Goal: Information Seeking & Learning: Learn about a topic

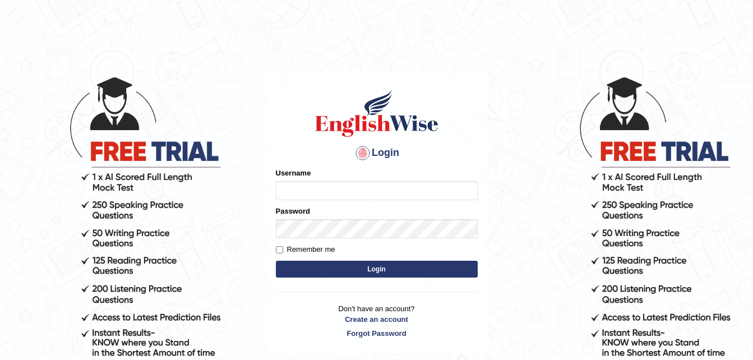
type input "dngwenya"
click at [378, 269] on button "Login" at bounding box center [377, 269] width 202 height 17
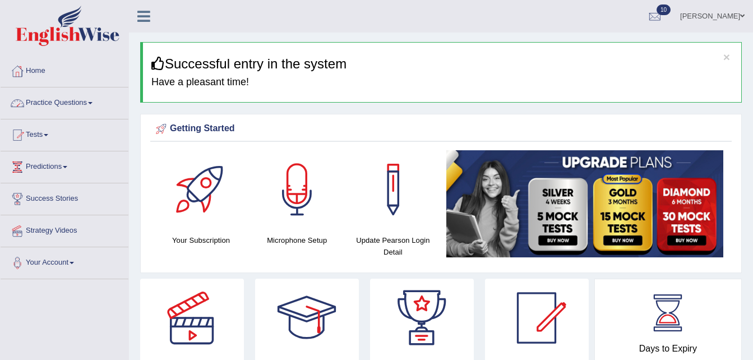
click at [93, 103] on span at bounding box center [90, 103] width 4 height 2
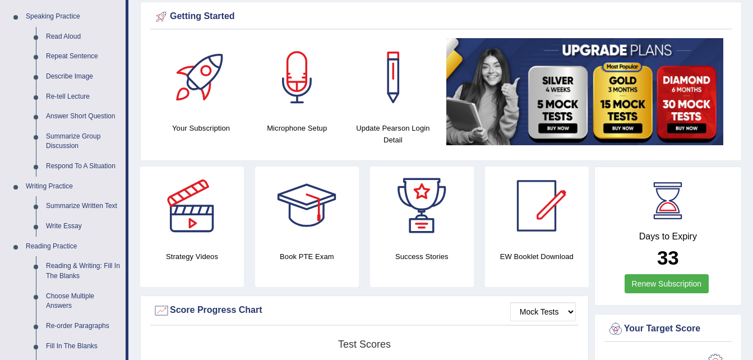
scroll to position [158, 0]
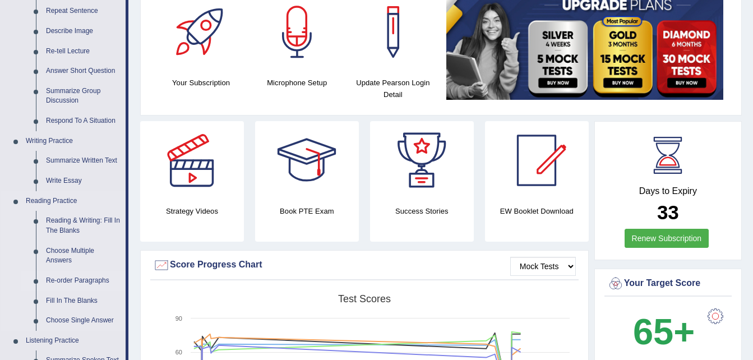
click at [67, 283] on link "Re-order Paragraphs" at bounding box center [83, 281] width 85 height 20
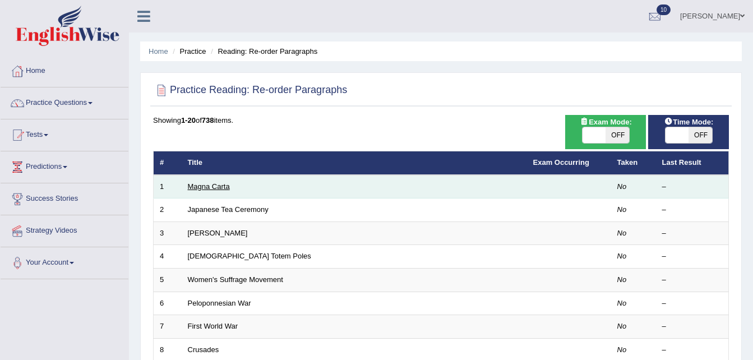
click at [205, 190] on link "Magna Carta" at bounding box center [209, 186] width 42 height 8
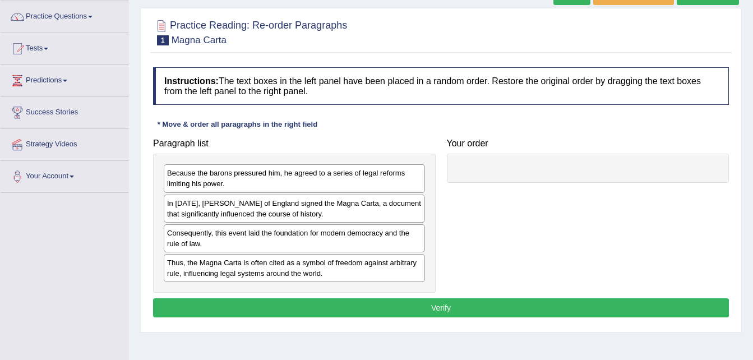
scroll to position [112, 0]
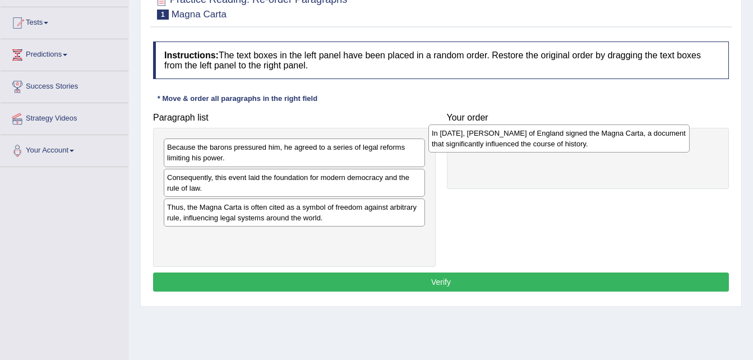
drag, startPoint x: 231, startPoint y: 185, endPoint x: 496, endPoint y: 141, distance: 269.5
click at [496, 141] on div "In [DATE], [PERSON_NAME] of England signed the Magna Carta, a document that sig…" at bounding box center [559, 139] width 261 height 28
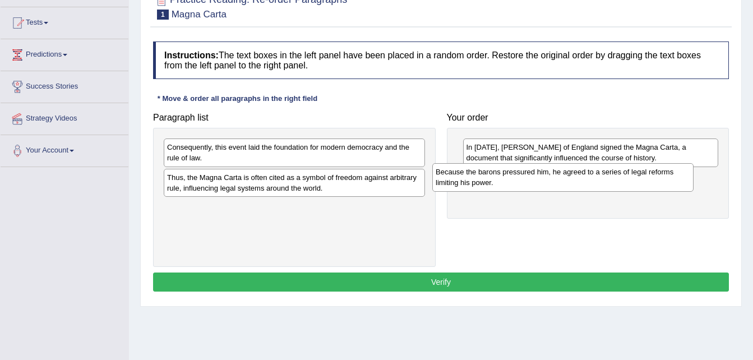
drag, startPoint x: 227, startPoint y: 158, endPoint x: 495, endPoint y: 182, distance: 269.8
click at [495, 182] on div "Because the barons pressured him, he agreed to a series of legal reforms limiti…" at bounding box center [562, 177] width 261 height 28
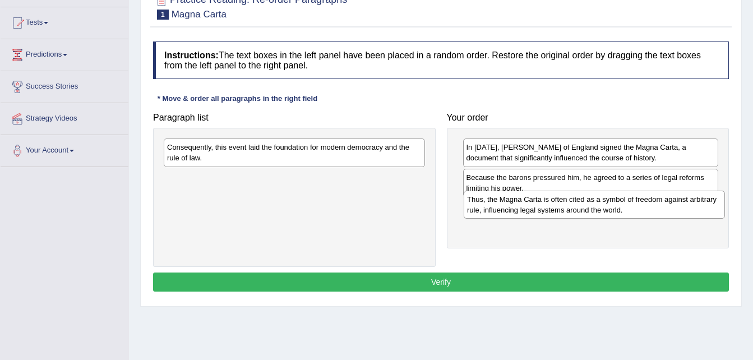
drag, startPoint x: 327, startPoint y: 181, endPoint x: 627, endPoint y: 203, distance: 300.9
click at [627, 203] on div "Thus, the Magna Carta is often cited as a symbol of freedom against arbitrary r…" at bounding box center [594, 205] width 261 height 28
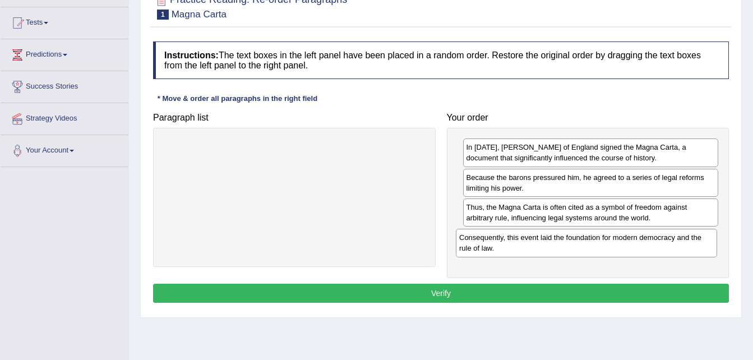
drag, startPoint x: 356, startPoint y: 149, endPoint x: 653, endPoint y: 236, distance: 309.2
click at [653, 236] on div "Consequently, this event laid the foundation for modern democracy and the rule …" at bounding box center [586, 243] width 261 height 28
click at [448, 300] on button "Verify" at bounding box center [441, 293] width 576 height 19
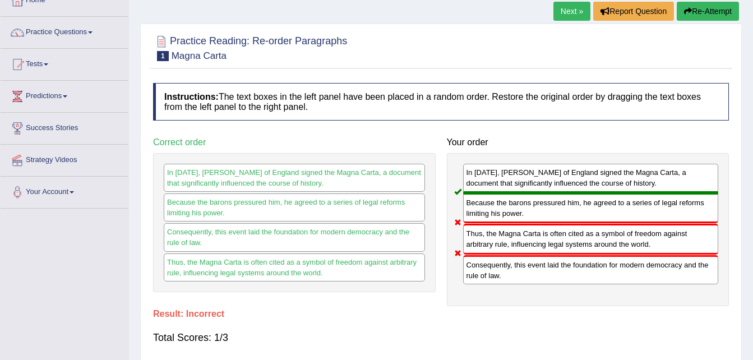
scroll to position [67, 0]
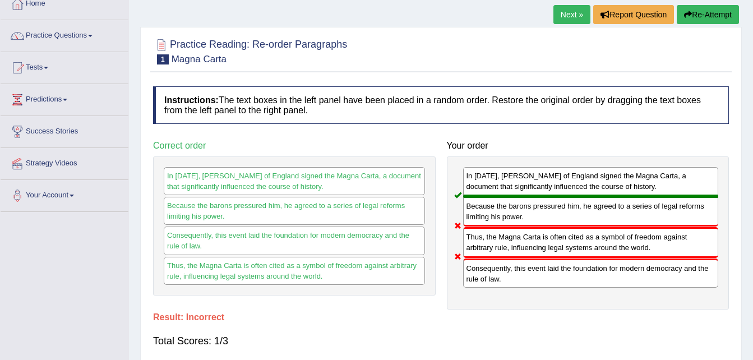
click at [720, 11] on button "Re-Attempt" at bounding box center [708, 14] width 62 height 19
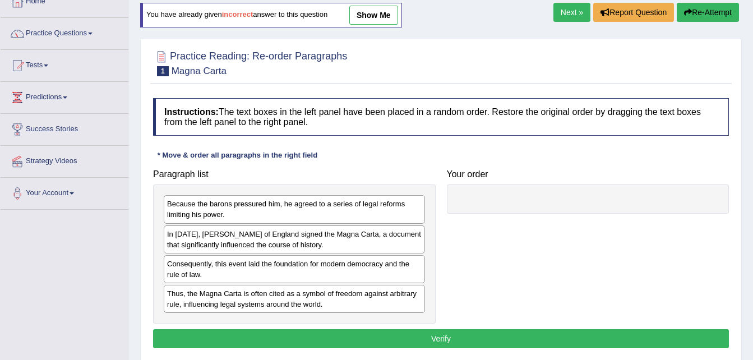
scroll to position [67, 0]
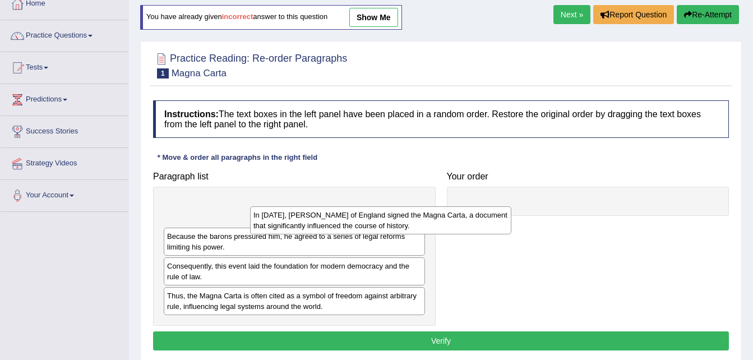
drag, startPoint x: 291, startPoint y: 250, endPoint x: 359, endPoint y: 234, distance: 70.2
click at [361, 234] on div "In [DATE], [PERSON_NAME] of England signed the Magna Carta, a document that sig…" at bounding box center [380, 220] width 261 height 28
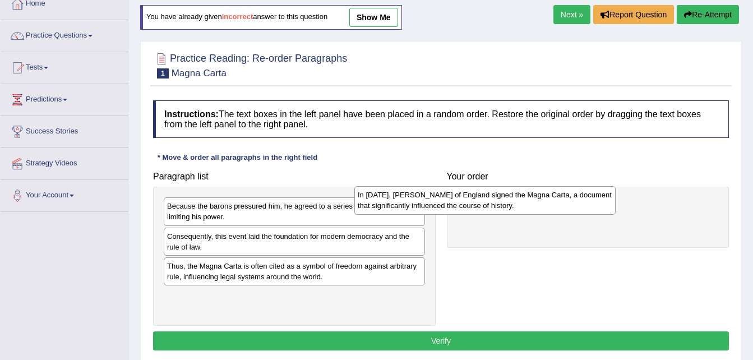
drag, startPoint x: 361, startPoint y: 220, endPoint x: 552, endPoint y: 209, distance: 191.0
click at [552, 209] on div "In [DATE], [PERSON_NAME] of England signed the Magna Carta, a document that sig…" at bounding box center [485, 200] width 261 height 28
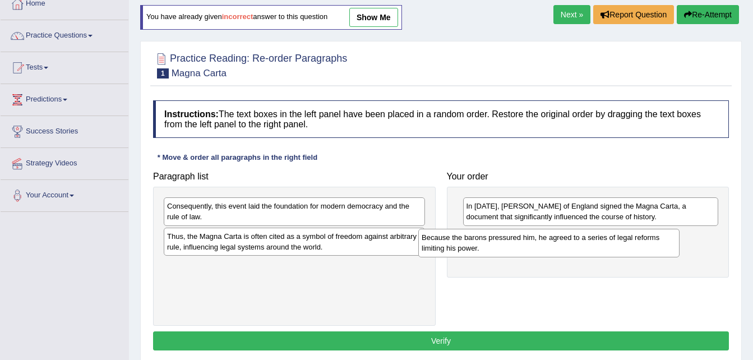
drag, startPoint x: 293, startPoint y: 215, endPoint x: 551, endPoint y: 245, distance: 259.2
click at [551, 245] on div "Because the barons pressured him, he agreed to a series of legal reforms limiti…" at bounding box center [548, 243] width 261 height 28
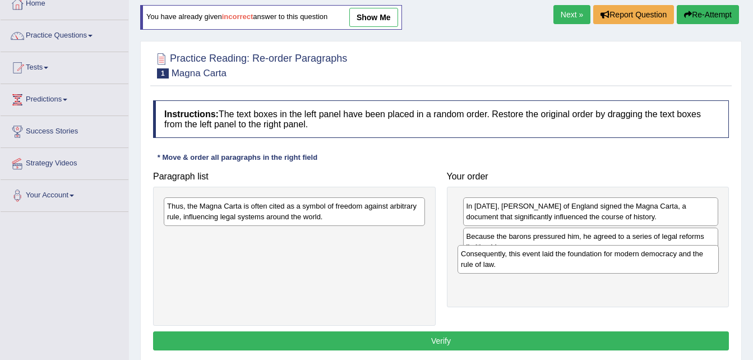
drag, startPoint x: 279, startPoint y: 214, endPoint x: 573, endPoint y: 261, distance: 297.8
click at [573, 261] on div "Consequently, this event laid the foundation for modern democracy and the rule …" at bounding box center [588, 259] width 261 height 28
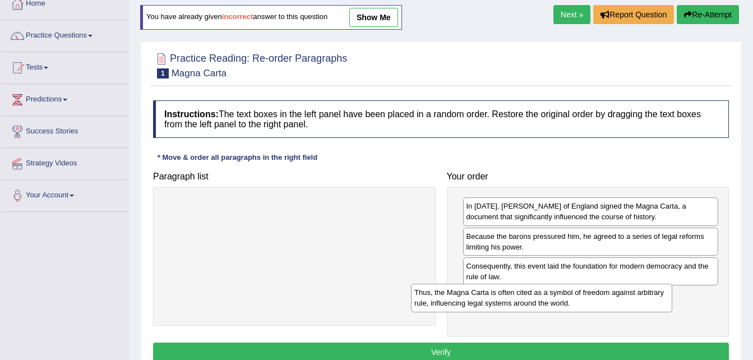
drag, startPoint x: 346, startPoint y: 209, endPoint x: 602, endPoint y: 291, distance: 269.1
click at [602, 291] on div "Thus, the Magna Carta is often cited as a symbol of freedom against arbitrary r…" at bounding box center [541, 298] width 261 height 28
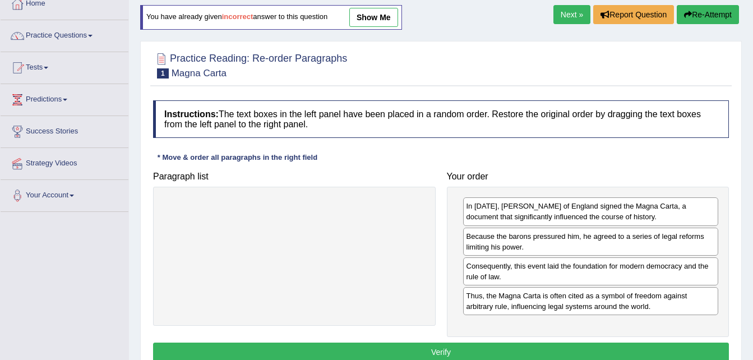
click at [507, 347] on button "Verify" at bounding box center [441, 352] width 576 height 19
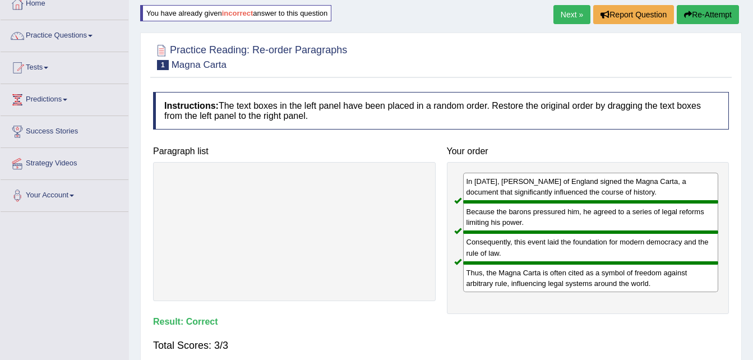
click at [569, 14] on link "Next »" at bounding box center [572, 14] width 37 height 19
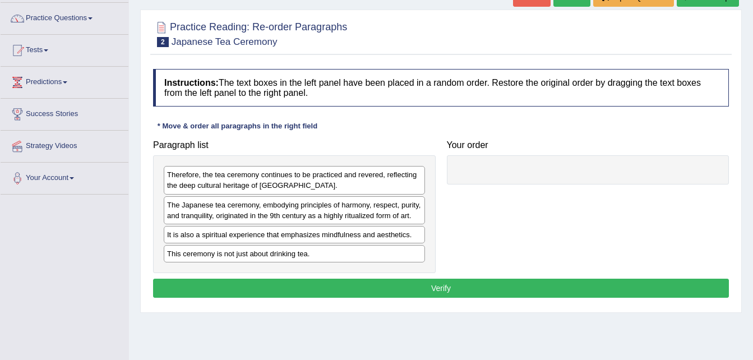
scroll to position [90, 0]
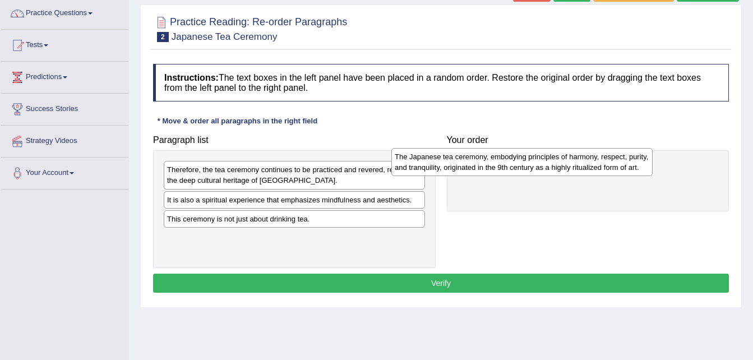
drag, startPoint x: 292, startPoint y: 206, endPoint x: 519, endPoint y: 163, distance: 231.8
click at [519, 163] on div "The Japanese tea ceremony, embodying principles of harmony, respect, purity, an…" at bounding box center [522, 162] width 261 height 28
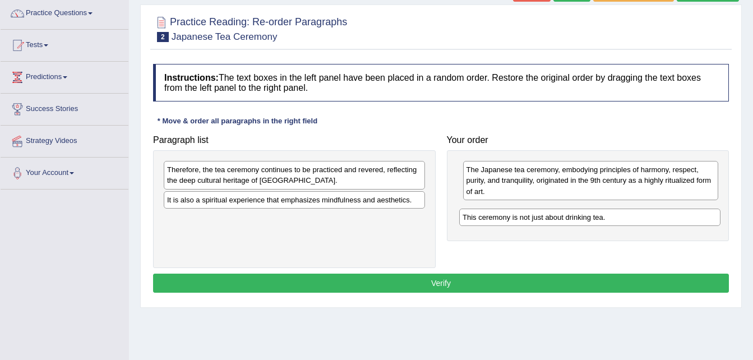
drag, startPoint x: 246, startPoint y: 227, endPoint x: 541, endPoint y: 225, distance: 295.6
click at [541, 225] on div "This ceremony is not just about drinking tea." at bounding box center [589, 217] width 261 height 17
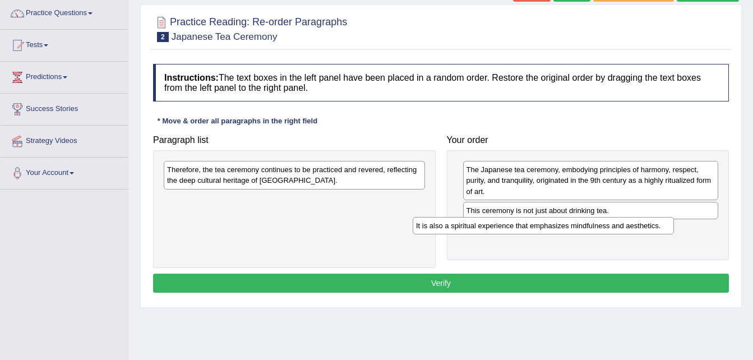
drag, startPoint x: 394, startPoint y: 200, endPoint x: 651, endPoint y: 225, distance: 257.6
click at [651, 225] on div "It is also a spiritual experience that emphasizes mindfulness and aesthetics." at bounding box center [543, 225] width 261 height 17
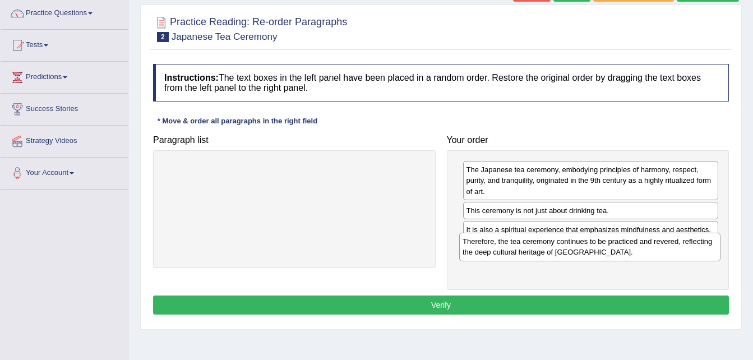
drag, startPoint x: 360, startPoint y: 167, endPoint x: 660, endPoint y: 238, distance: 308.3
click at [660, 238] on div "Therefore, the tea ceremony continues to be practiced and revered, reflecting t…" at bounding box center [589, 247] width 261 height 28
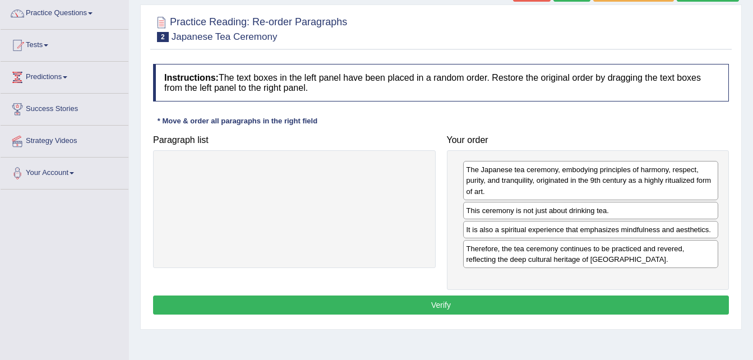
click at [590, 306] on button "Verify" at bounding box center [441, 305] width 576 height 19
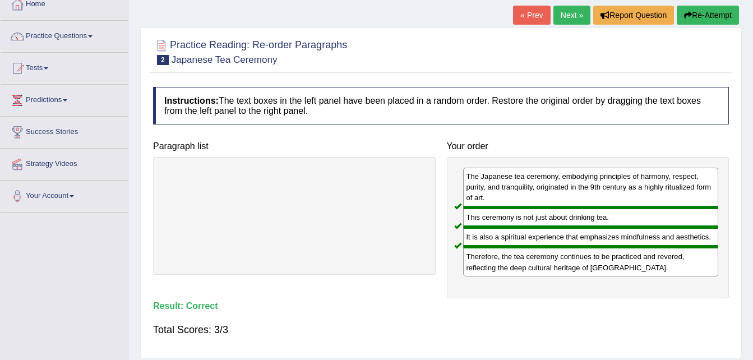
scroll to position [45, 0]
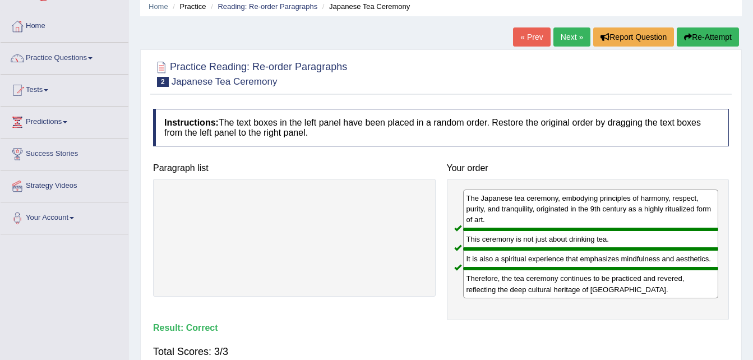
click at [703, 33] on button "Re-Attempt" at bounding box center [708, 36] width 62 height 19
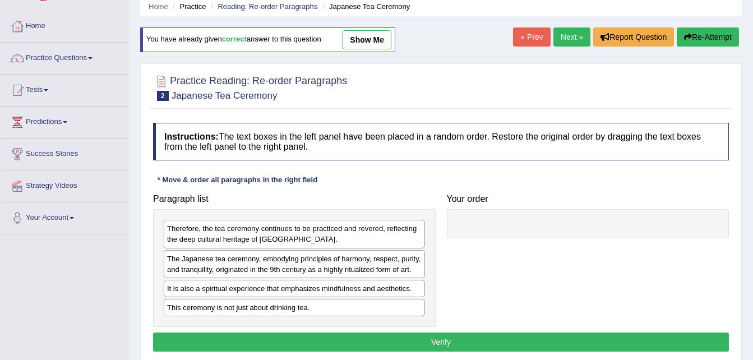
click at [379, 39] on link "show me" at bounding box center [367, 39] width 49 height 19
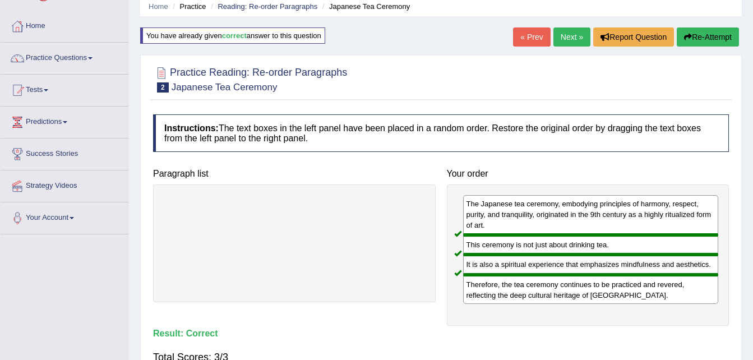
click at [704, 33] on button "Re-Attempt" at bounding box center [708, 36] width 62 height 19
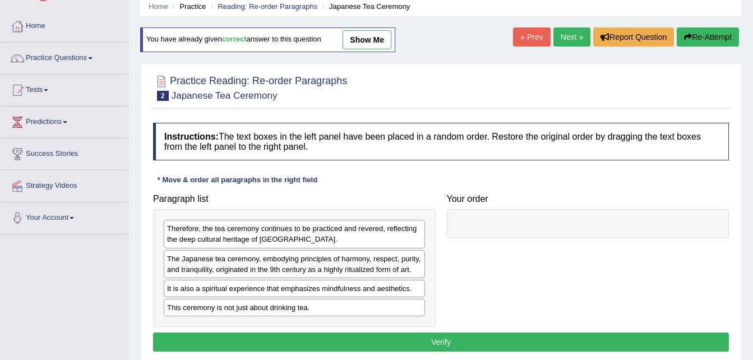
click at [560, 35] on link "Next »" at bounding box center [572, 36] width 37 height 19
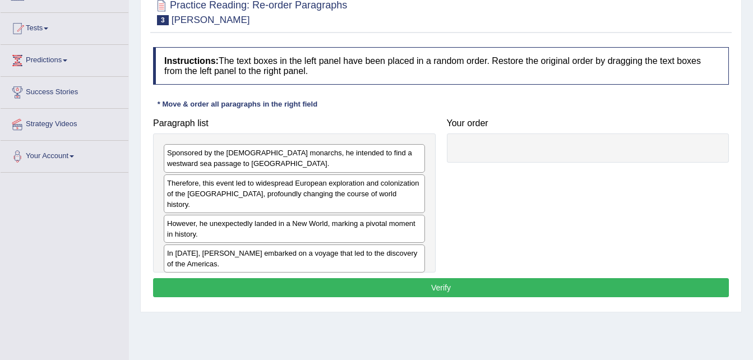
scroll to position [112, 0]
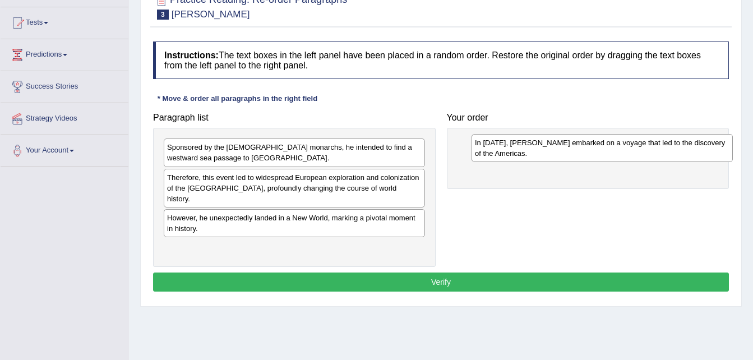
drag, startPoint x: 212, startPoint y: 240, endPoint x: 519, endPoint y: 145, distance: 321.3
click at [519, 145] on div "In 1492, Christopher Columbus embarked on a voyage that led to the discovery of…" at bounding box center [602, 148] width 261 height 28
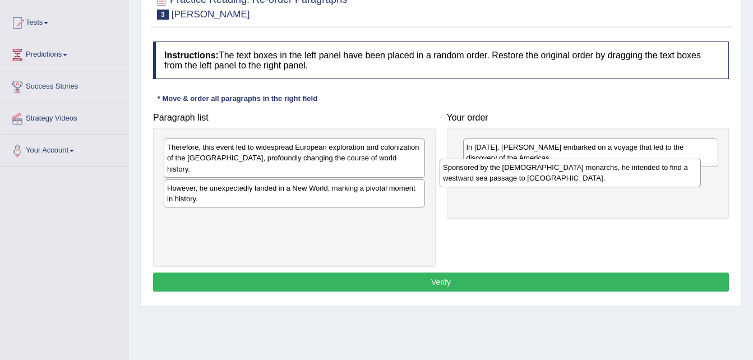
drag, startPoint x: 348, startPoint y: 154, endPoint x: 624, endPoint y: 174, distance: 276.7
click at [624, 174] on div "Sponsored by the Spanish monarchs, he intended to find a westward sea passage t…" at bounding box center [570, 173] width 261 height 28
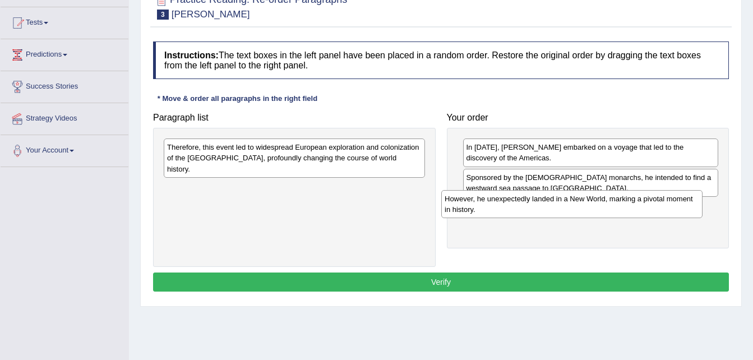
drag, startPoint x: 246, startPoint y: 177, endPoint x: 524, endPoint y: 199, distance: 279.0
click at [524, 199] on div "However, he unexpectedly landed in a New World, marking a pivotal moment in his…" at bounding box center [571, 204] width 261 height 28
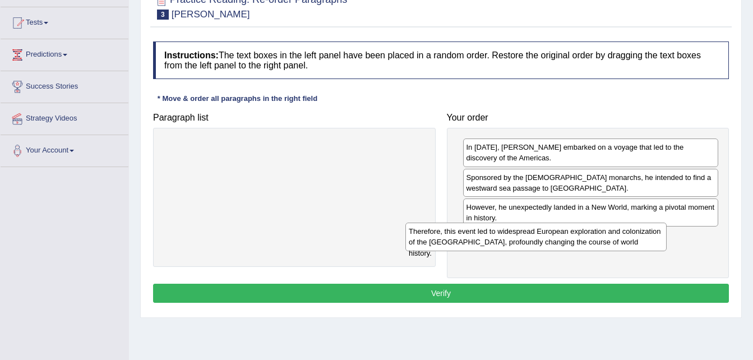
drag, startPoint x: 327, startPoint y: 150, endPoint x: 574, endPoint y: 233, distance: 261.1
click at [574, 233] on div "Therefore, this event led to widespread European exploration and colonization o…" at bounding box center [536, 237] width 261 height 28
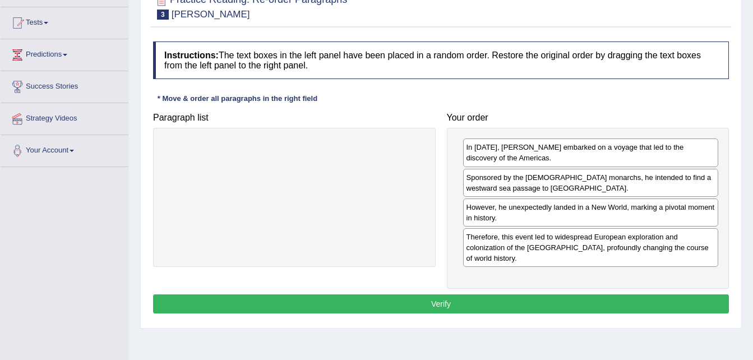
click at [574, 233] on div "Therefore, this event led to widespread European exploration and colonization o…" at bounding box center [591, 247] width 256 height 39
click at [510, 301] on button "Verify" at bounding box center [441, 303] width 576 height 19
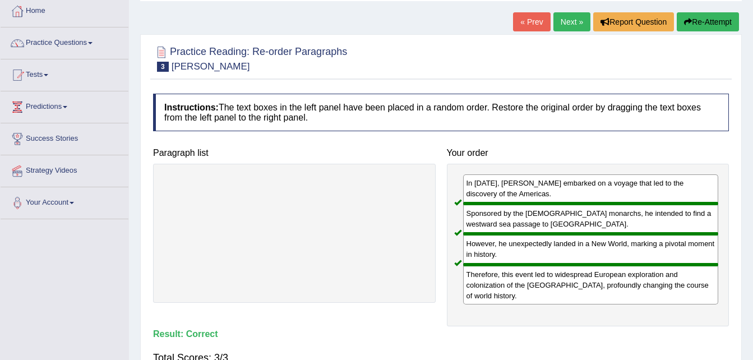
scroll to position [45, 0]
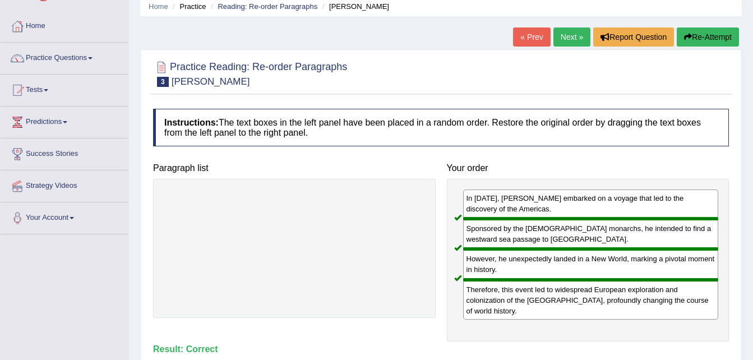
click at [567, 34] on link "Next »" at bounding box center [572, 36] width 37 height 19
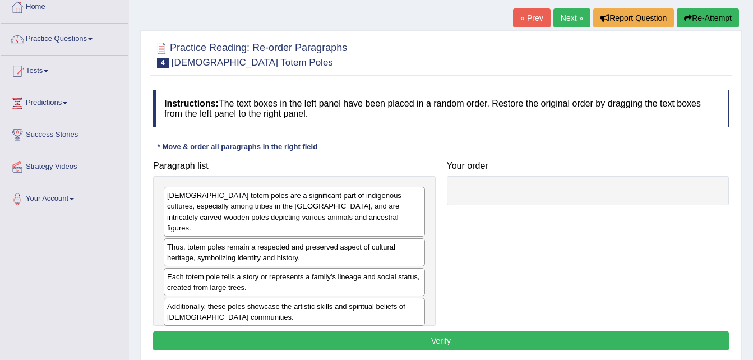
scroll to position [90, 0]
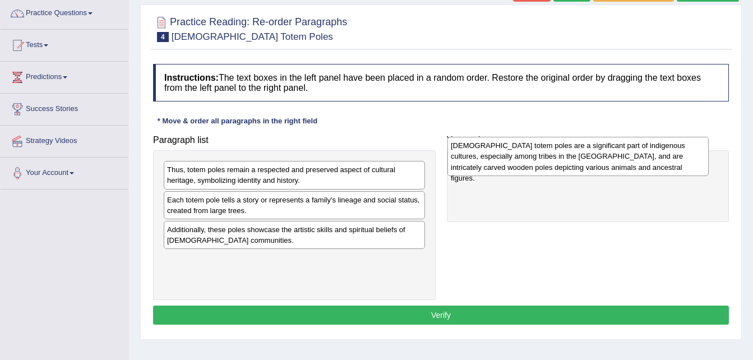
drag, startPoint x: 278, startPoint y: 187, endPoint x: 562, endPoint y: 163, distance: 284.9
click at [562, 163] on div "[DEMOGRAPHIC_DATA] totem poles are a significant part of indigenous cultures, e…" at bounding box center [578, 156] width 261 height 39
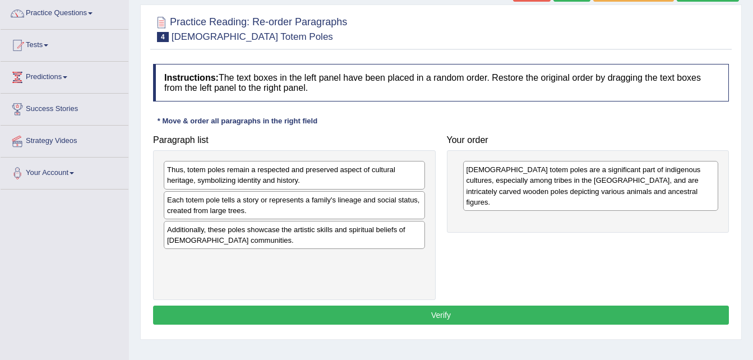
click at [222, 214] on div "Each totem pole tells a story or represents a family's lineage and social statu…" at bounding box center [294, 205] width 261 height 28
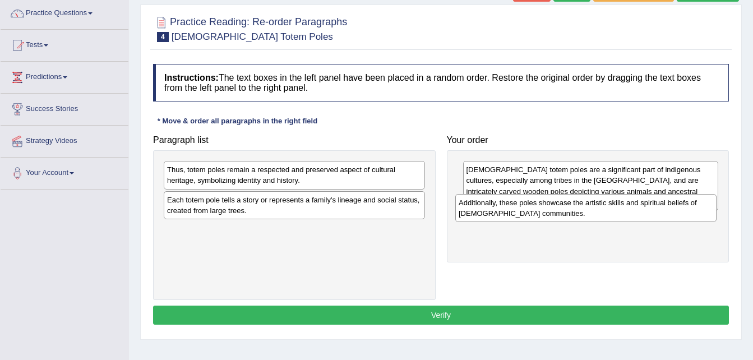
drag, startPoint x: 246, startPoint y: 238, endPoint x: 541, endPoint y: 211, distance: 295.7
click at [541, 211] on div "Additionally, these poles showcase the artistic skills and spiritual beliefs of…" at bounding box center [585, 208] width 261 height 28
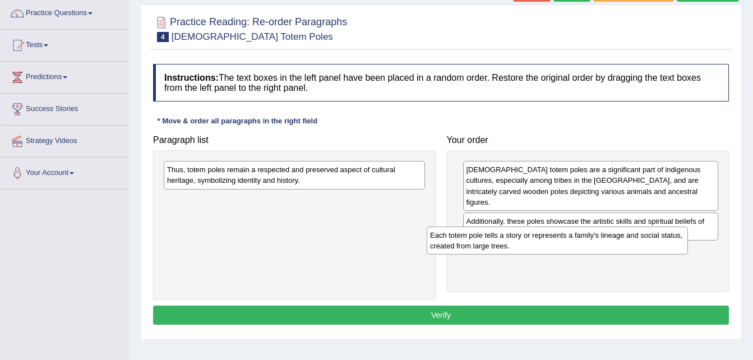
drag, startPoint x: 335, startPoint y: 200, endPoint x: 601, endPoint y: 232, distance: 267.9
click at [601, 232] on div "Each totem pole tells a story or represents a family's lineage and social statu…" at bounding box center [557, 241] width 261 height 28
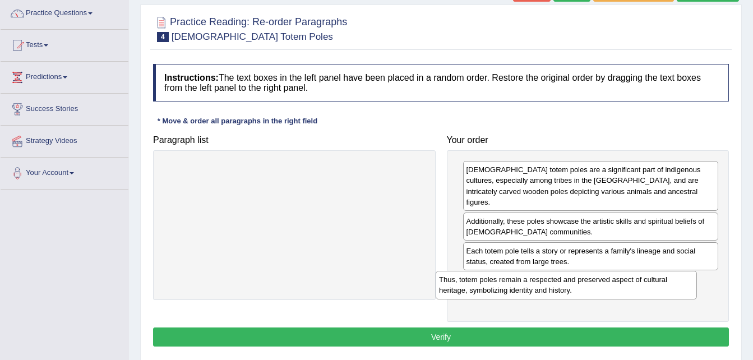
drag, startPoint x: 347, startPoint y: 171, endPoint x: 629, endPoint y: 274, distance: 300.2
click at [629, 274] on div "Thus, totem poles remain a respected and preserved aspect of cultural heritage,…" at bounding box center [566, 285] width 261 height 28
click at [629, 274] on div "Thus, totem poles remain a respected and preserved aspect of cultural heritage,…" at bounding box center [591, 286] width 256 height 28
click at [570, 246] on div "Each totem pole tells a story or represents a family's lineage and social statu…" at bounding box center [591, 256] width 256 height 28
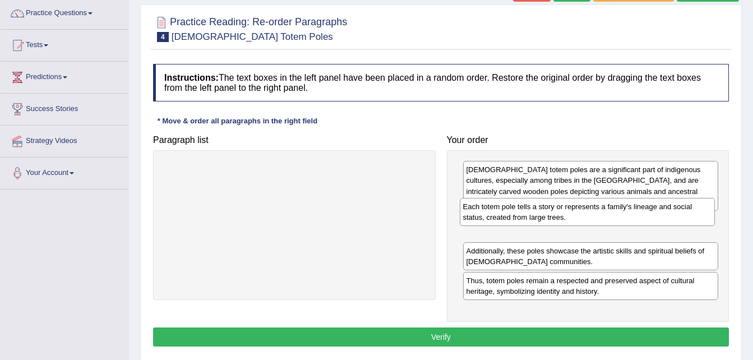
drag, startPoint x: 570, startPoint y: 246, endPoint x: 567, endPoint y: 212, distance: 33.8
click at [567, 212] on div "Each totem pole tells a story or represents a family's lineage and social statu…" at bounding box center [588, 212] width 256 height 28
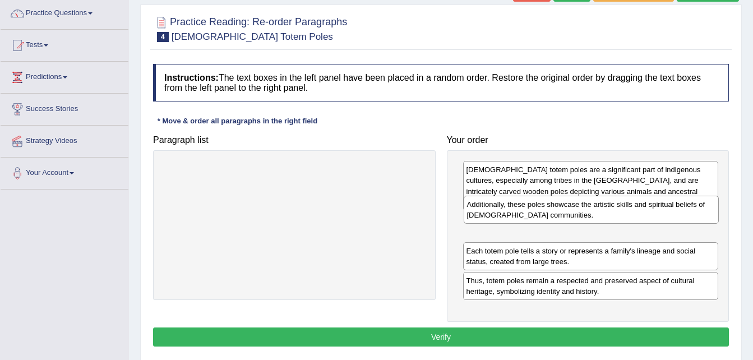
drag, startPoint x: 512, startPoint y: 247, endPoint x: 513, endPoint y: 211, distance: 35.9
click at [513, 211] on div "Additionally, these poles showcase the artistic skills and spiritual beliefs of…" at bounding box center [592, 210] width 256 height 28
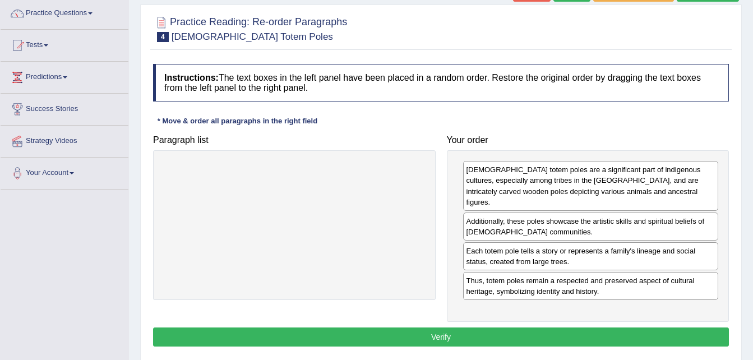
click at [507, 328] on button "Verify" at bounding box center [441, 337] width 576 height 19
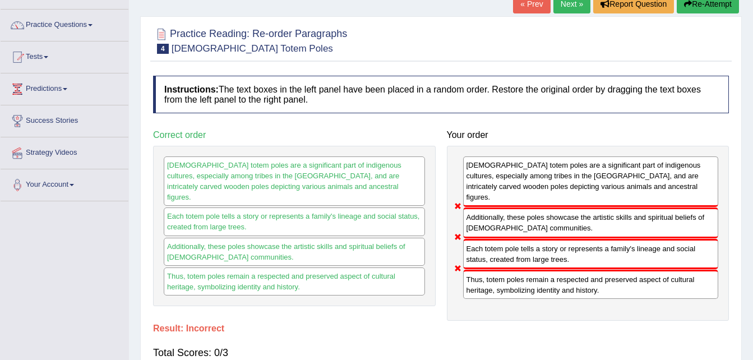
scroll to position [67, 0]
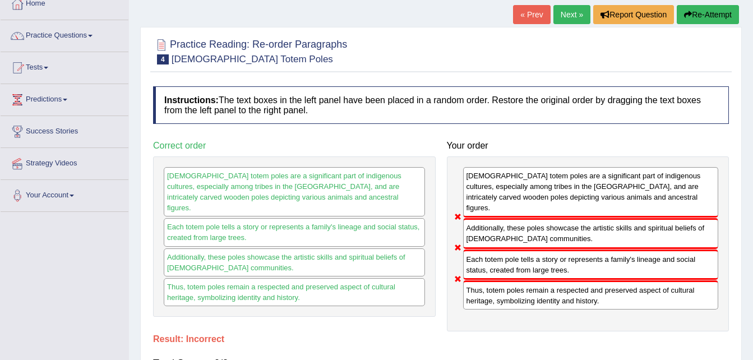
click at [706, 15] on button "Re-Attempt" at bounding box center [708, 14] width 62 height 19
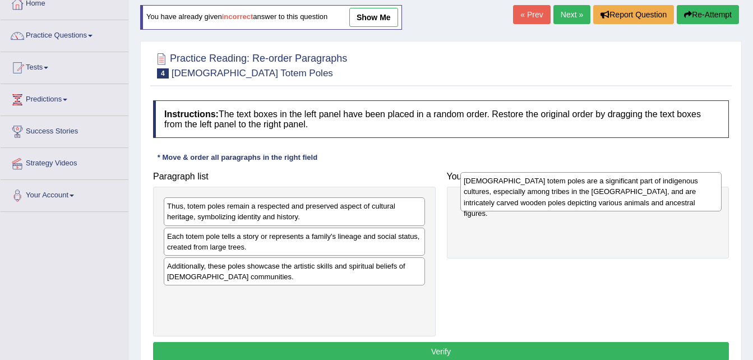
drag, startPoint x: 228, startPoint y: 221, endPoint x: 532, endPoint y: 196, distance: 305.6
click at [532, 196] on div "[DEMOGRAPHIC_DATA] totem poles are a significant part of indigenous cultures, e…" at bounding box center [591, 191] width 261 height 39
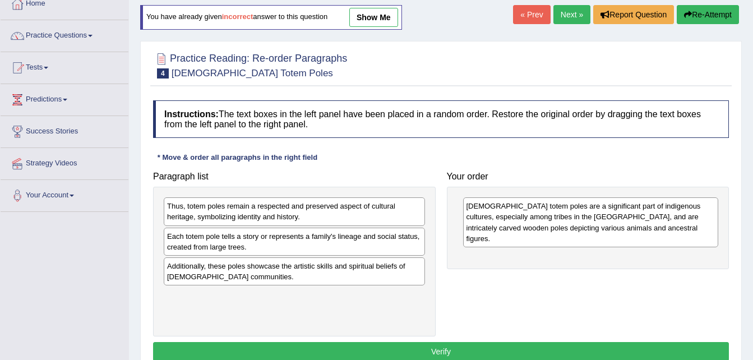
drag, startPoint x: 251, startPoint y: 244, endPoint x: 310, endPoint y: 236, distance: 60.1
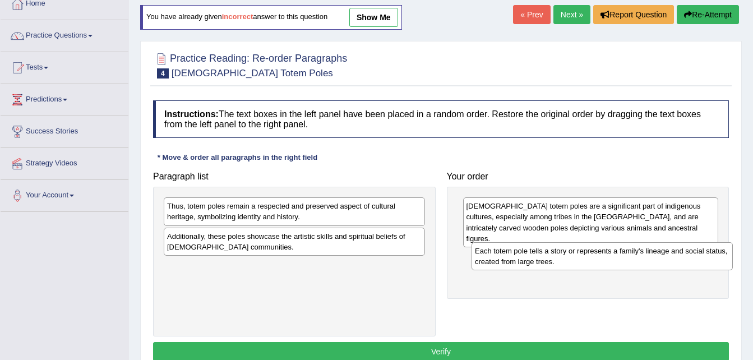
drag, startPoint x: 305, startPoint y: 236, endPoint x: 608, endPoint y: 248, distance: 303.2
click at [608, 248] on div "Each totem pole tells a story or represents a family's lineage and social statu…" at bounding box center [602, 256] width 261 height 28
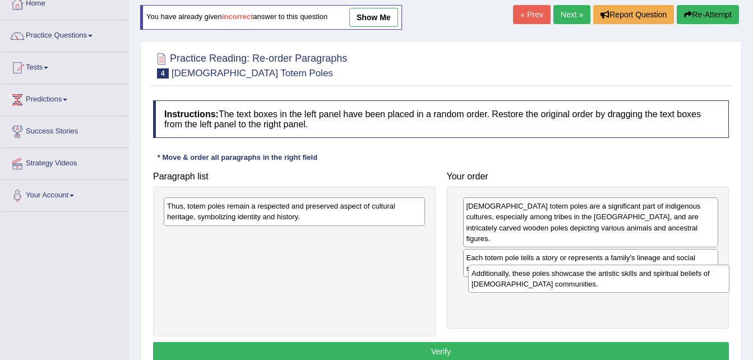
drag, startPoint x: 338, startPoint y: 242, endPoint x: 645, endPoint y: 277, distance: 308.9
click at [645, 277] on div "Additionally, these poles showcase the artistic skills and spiritual beliefs of…" at bounding box center [598, 279] width 261 height 28
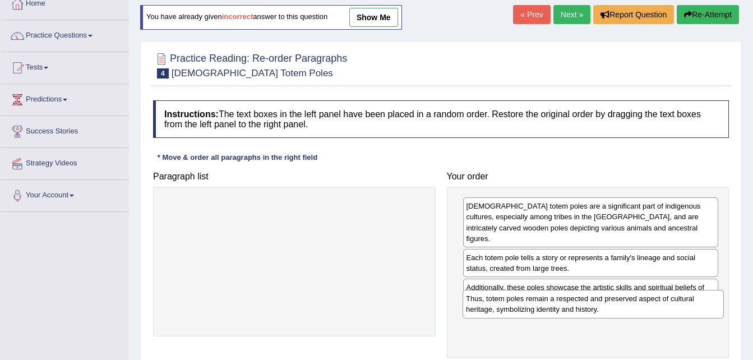
drag, startPoint x: 388, startPoint y: 214, endPoint x: 691, endPoint y: 305, distance: 316.4
click at [691, 305] on div "Thus, totem poles remain a respected and preserved aspect of cultural heritage,…" at bounding box center [593, 304] width 261 height 28
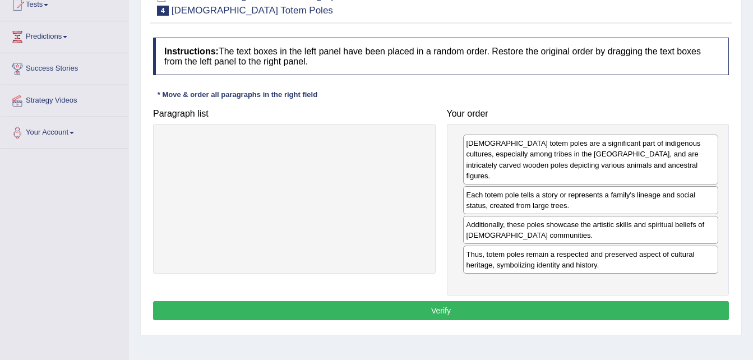
scroll to position [135, 0]
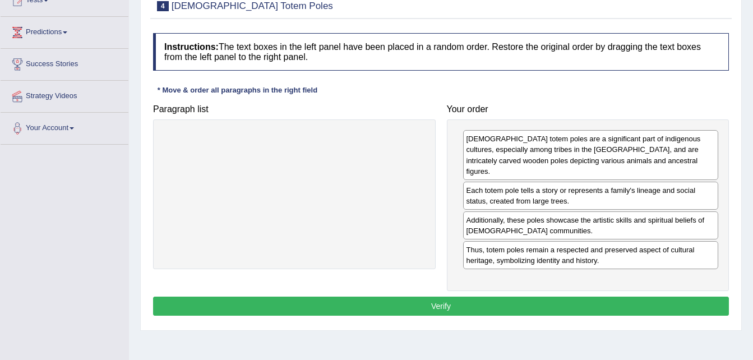
click at [519, 297] on button "Verify" at bounding box center [441, 306] width 576 height 19
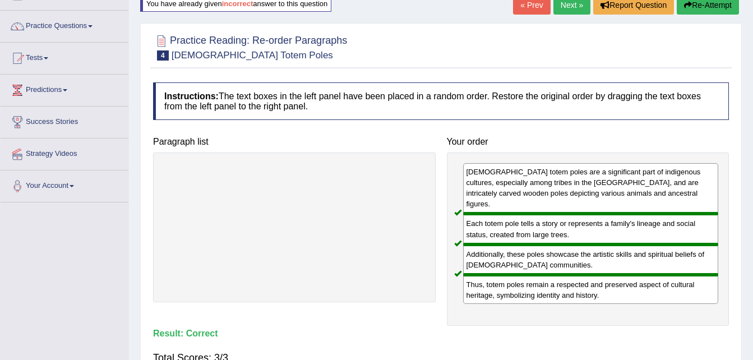
scroll to position [67, 0]
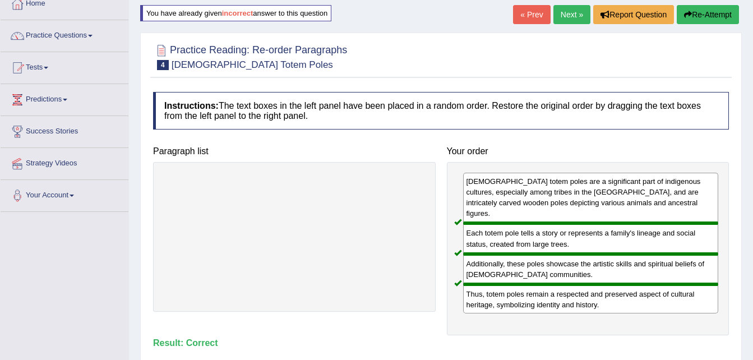
click at [579, 8] on link "Next »" at bounding box center [572, 14] width 37 height 19
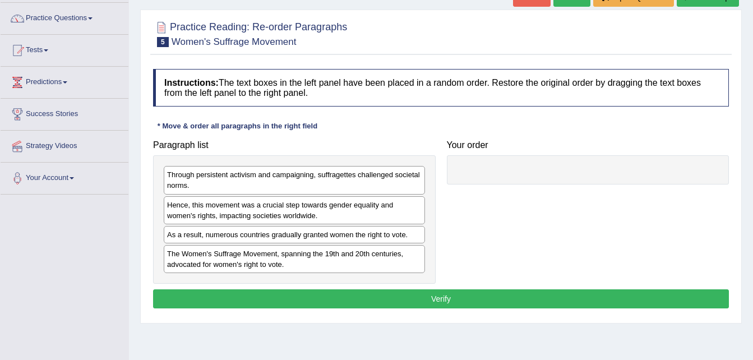
scroll to position [90, 0]
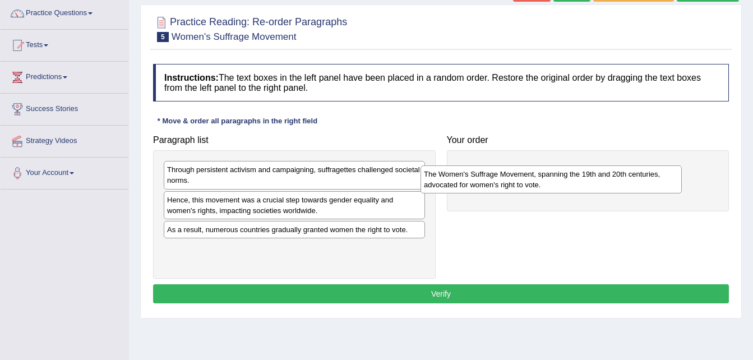
drag, startPoint x: 323, startPoint y: 251, endPoint x: 580, endPoint y: 176, distance: 267.5
click at [580, 176] on div "The Women's Suffrage Movement, spanning the 19th and 20th centuries, advocated …" at bounding box center [551, 179] width 261 height 28
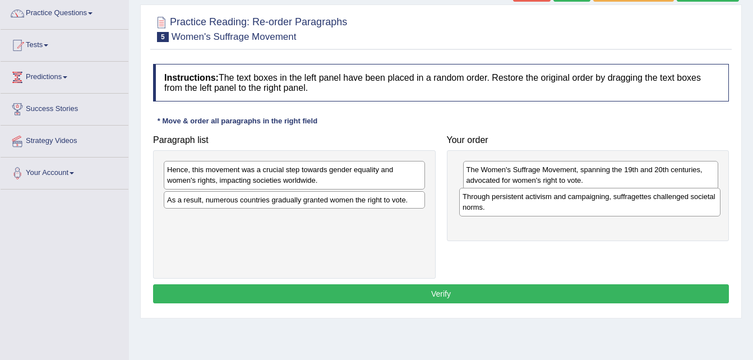
drag, startPoint x: 319, startPoint y: 177, endPoint x: 616, endPoint y: 201, distance: 298.8
click at [616, 201] on div "Through persistent activism and campaigning, suffragettes challenged societal n…" at bounding box center [589, 202] width 261 height 28
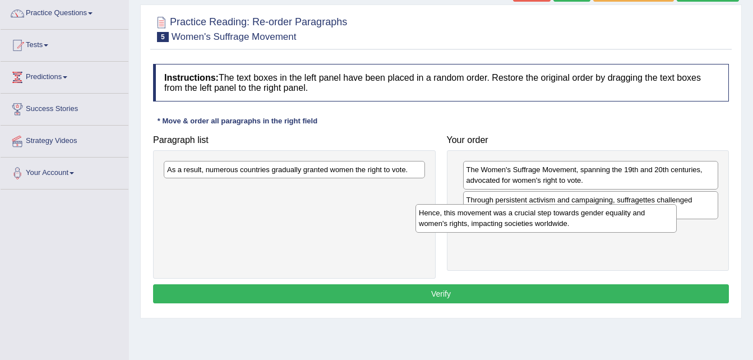
drag, startPoint x: 252, startPoint y: 168, endPoint x: 504, endPoint y: 211, distance: 255.5
click at [504, 211] on div "Hence, this movement was a crucial step towards gender equality and women's rig…" at bounding box center [546, 218] width 261 height 28
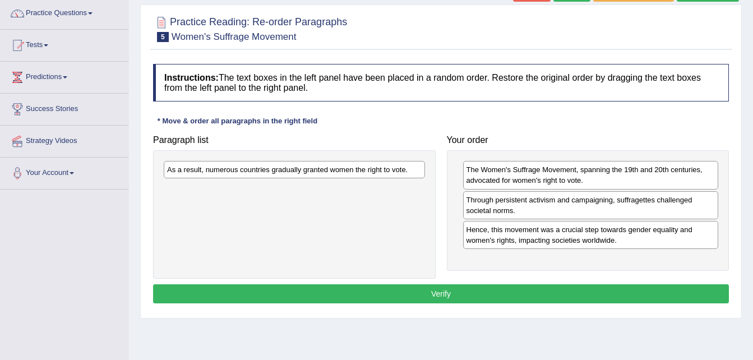
drag, startPoint x: 320, startPoint y: 169, endPoint x: 519, endPoint y: 303, distance: 240.1
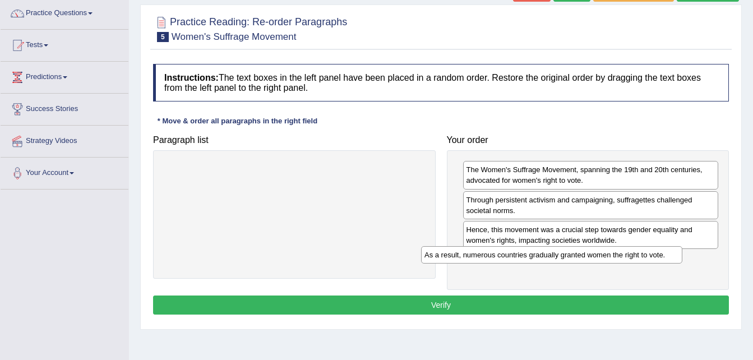
drag, startPoint x: 399, startPoint y: 174, endPoint x: 668, endPoint y: 265, distance: 283.6
click at [668, 264] on div "As a result, numerous countries gradually granted women the right to vote." at bounding box center [551, 254] width 261 height 17
click at [478, 305] on button "Verify" at bounding box center [441, 305] width 576 height 19
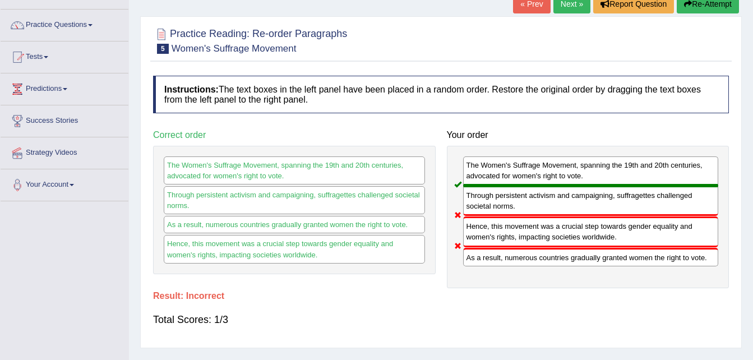
scroll to position [67, 0]
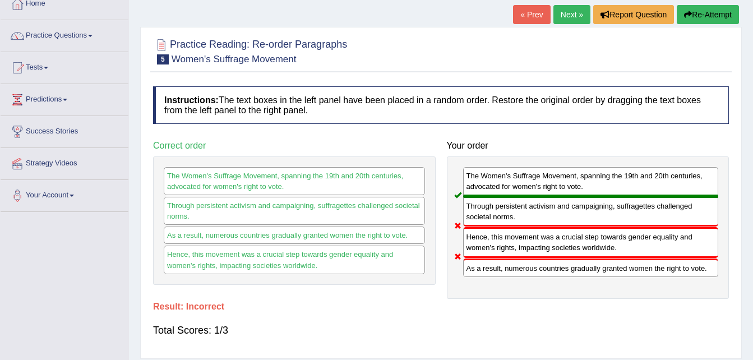
click at [697, 15] on button "Re-Attempt" at bounding box center [708, 14] width 62 height 19
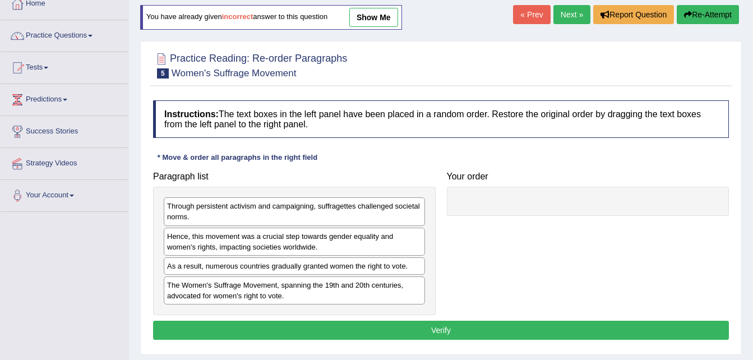
scroll to position [67, 0]
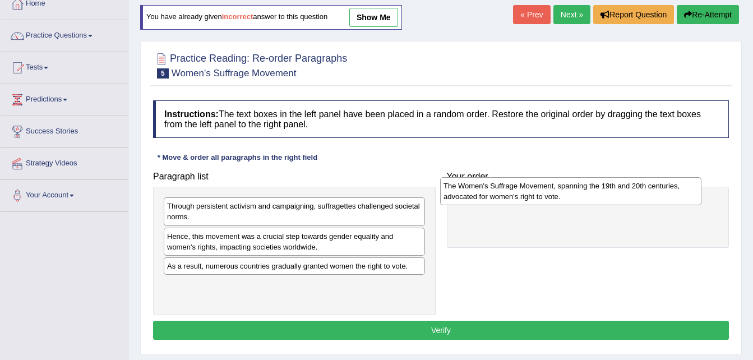
drag, startPoint x: 236, startPoint y: 289, endPoint x: 513, endPoint y: 190, distance: 294.9
click at [513, 190] on div "The Women's Suffrage Movement, spanning the 19th and 20th centuries, advocated …" at bounding box center [570, 191] width 261 height 28
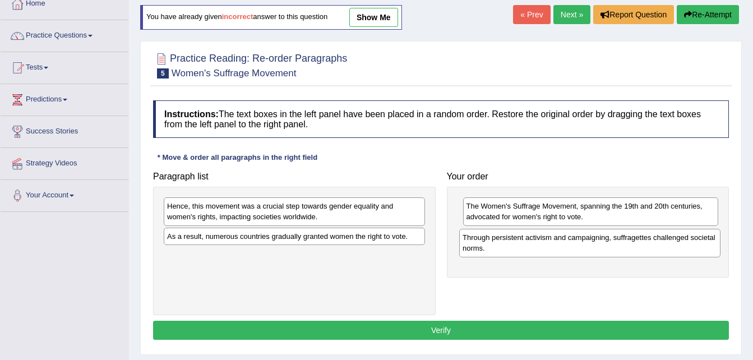
drag, startPoint x: 339, startPoint y: 215, endPoint x: 643, endPoint y: 245, distance: 304.9
click at [643, 245] on div "Through persistent activism and campaigning, suffragettes challenged societal n…" at bounding box center [589, 243] width 261 height 28
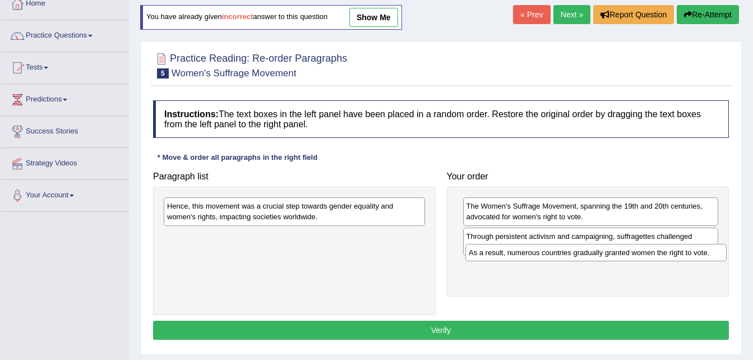
drag, startPoint x: 386, startPoint y: 240, endPoint x: 688, endPoint y: 257, distance: 302.3
click at [688, 257] on div "As a result, numerous countries gradually granted women the right to vote." at bounding box center [596, 252] width 261 height 17
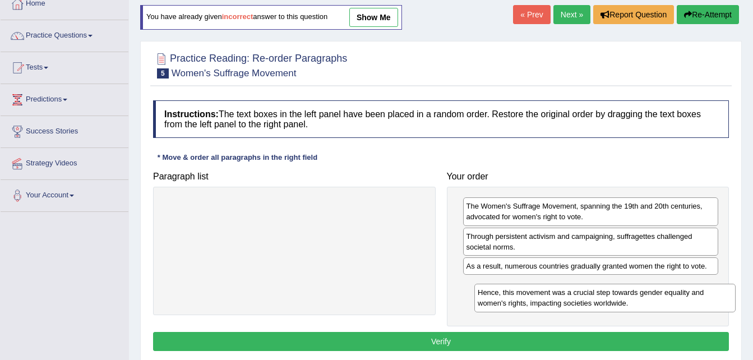
drag, startPoint x: 395, startPoint y: 209, endPoint x: 705, endPoint y: 294, distance: 321.2
click at [705, 294] on div "Hence, this movement was a crucial step towards gender equality and women's rig…" at bounding box center [605, 298] width 261 height 28
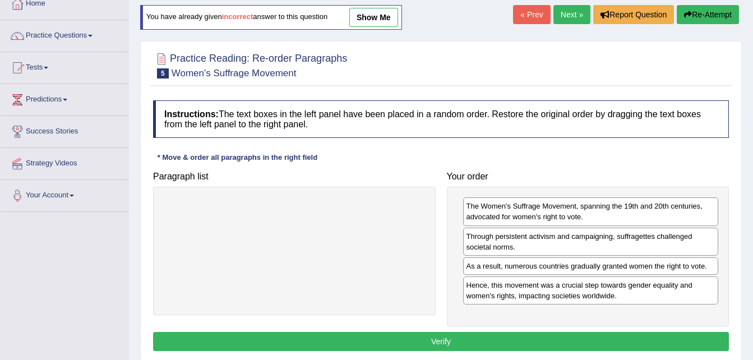
click at [591, 339] on button "Verify" at bounding box center [441, 341] width 576 height 19
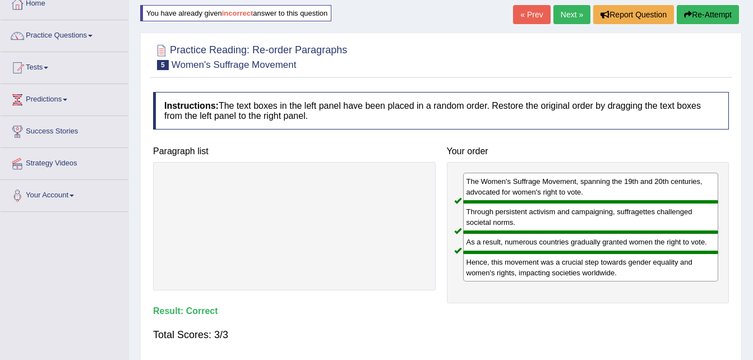
click at [568, 10] on link "Next »" at bounding box center [572, 14] width 37 height 19
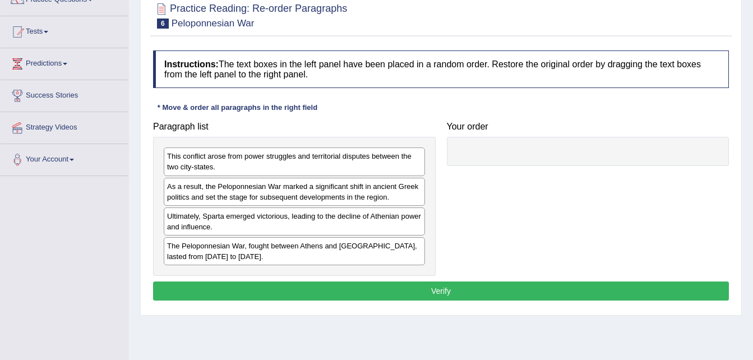
scroll to position [112, 0]
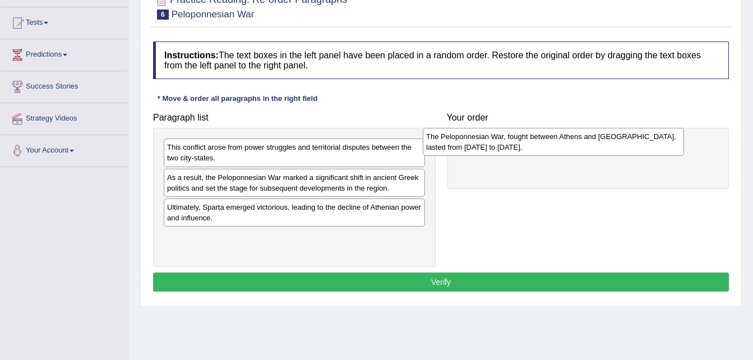
drag, startPoint x: 298, startPoint y: 238, endPoint x: 559, endPoint y: 137, distance: 279.2
click at [559, 137] on div "The Peloponnesian War, fought between Athens and Sparta, lasted from 431 to 404…" at bounding box center [553, 142] width 261 height 28
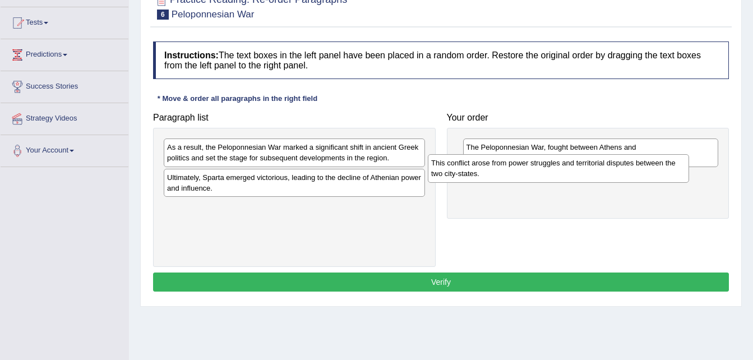
drag, startPoint x: 255, startPoint y: 148, endPoint x: 519, endPoint y: 164, distance: 264.7
click at [519, 164] on div "This conflict arose from power struggles and territorial disputes between the t…" at bounding box center [558, 168] width 261 height 28
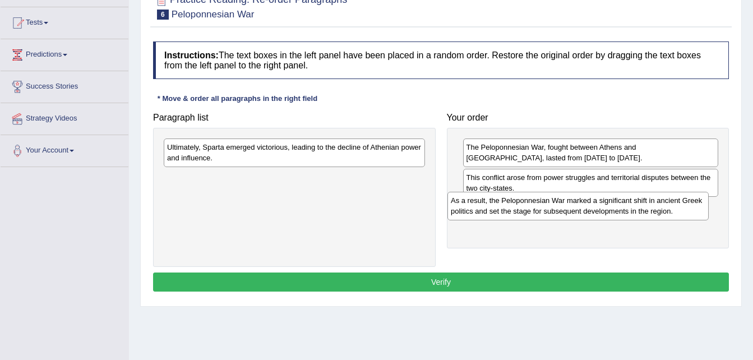
drag, startPoint x: 257, startPoint y: 150, endPoint x: 541, endPoint y: 204, distance: 288.8
click at [541, 204] on div "As a result, the Peloponnesian War marked a significant shift in ancient Greek …" at bounding box center [578, 206] width 261 height 28
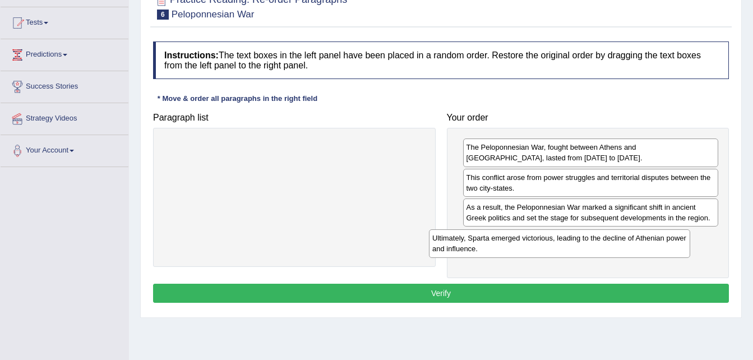
drag, startPoint x: 337, startPoint y: 148, endPoint x: 624, endPoint y: 232, distance: 300.0
click at [624, 232] on div "Ultimately, Sparta emerged victorious, leading to the decline of Athenian power…" at bounding box center [559, 243] width 261 height 28
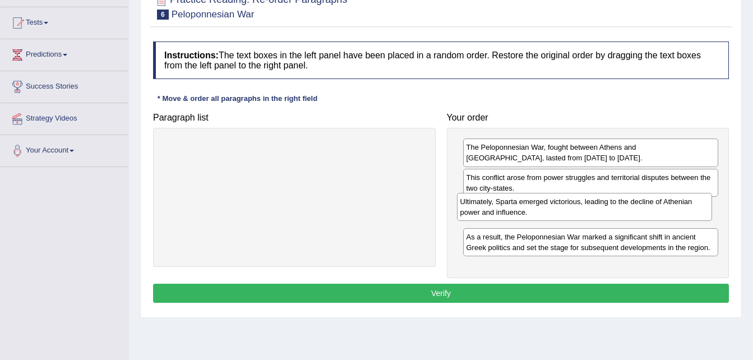
drag, startPoint x: 586, startPoint y: 245, endPoint x: 579, endPoint y: 210, distance: 36.0
click at [579, 210] on div "Ultimately, Sparta emerged victorious, leading to the decline of Athenian power…" at bounding box center [585, 207] width 256 height 28
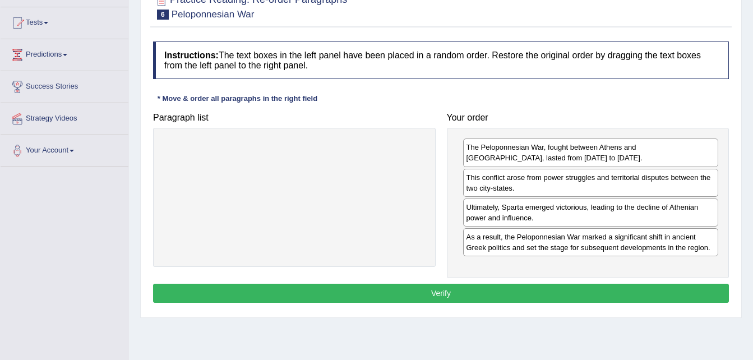
click at [479, 288] on button "Verify" at bounding box center [441, 293] width 576 height 19
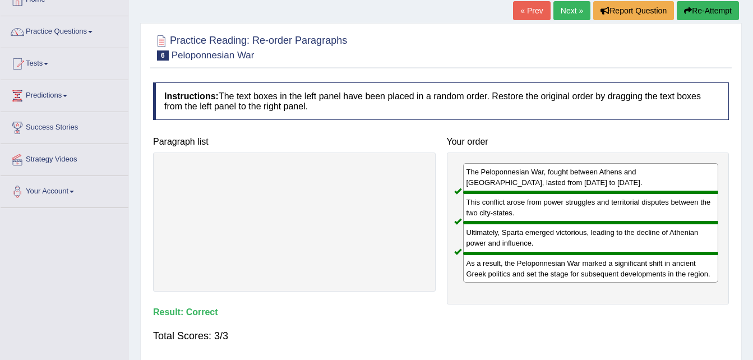
scroll to position [67, 0]
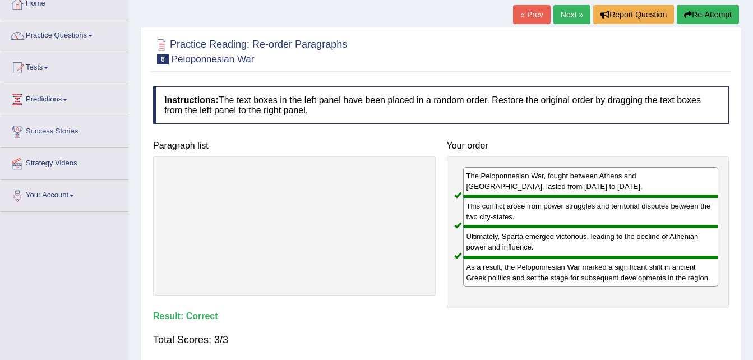
click at [567, 16] on link "Next »" at bounding box center [572, 14] width 37 height 19
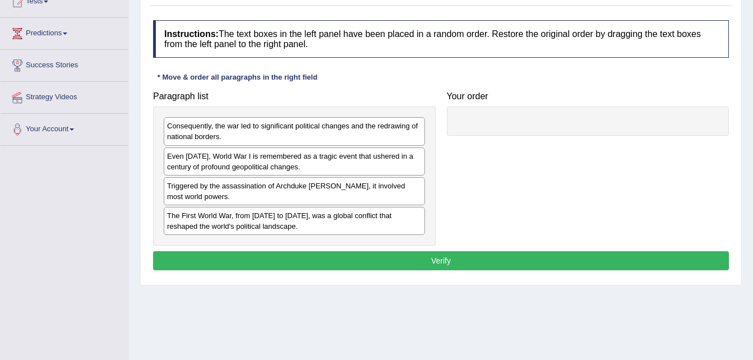
scroll to position [135, 0]
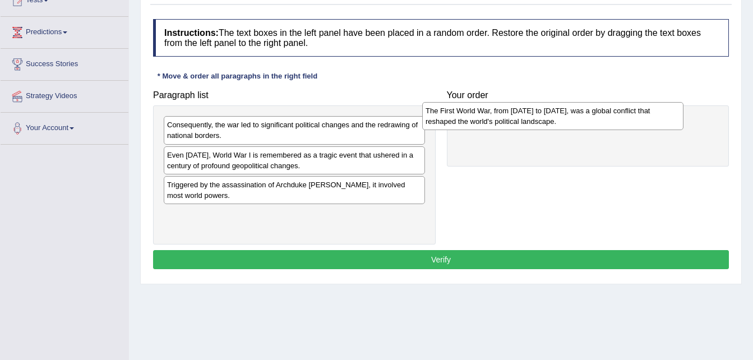
drag, startPoint x: 266, startPoint y: 223, endPoint x: 529, endPoint y: 118, distance: 283.2
click at [529, 118] on div "The First World War, from [DATE] to [DATE], was a global conflict that reshaped…" at bounding box center [552, 116] width 261 height 28
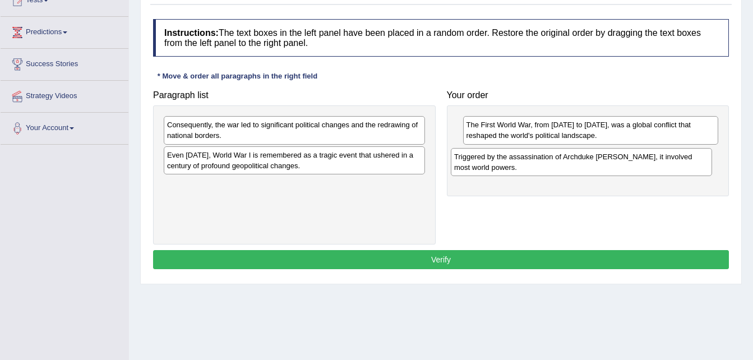
drag, startPoint x: 205, startPoint y: 193, endPoint x: 493, endPoint y: 164, distance: 289.2
click at [493, 164] on div "Triggered by the assassination of Archduke [PERSON_NAME], it involved most worl…" at bounding box center [581, 162] width 261 height 28
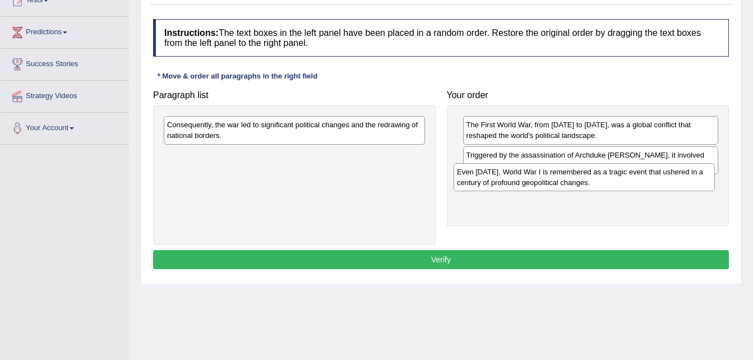
drag, startPoint x: 233, startPoint y: 159, endPoint x: 523, endPoint y: 177, distance: 290.6
click at [523, 177] on div "Even [DATE], World War I is remembered as a tragic event that ushered in a cent…" at bounding box center [584, 177] width 261 height 28
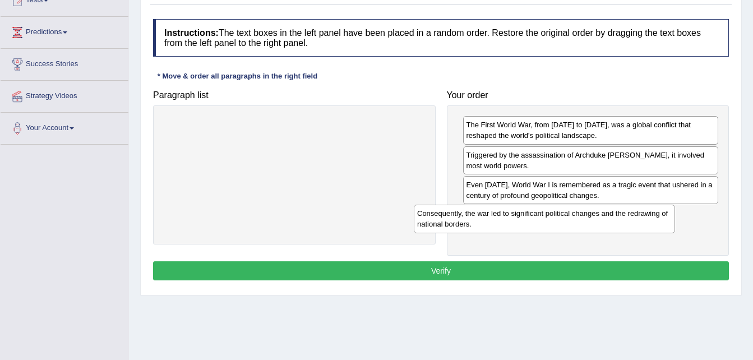
drag, startPoint x: 327, startPoint y: 128, endPoint x: 577, endPoint y: 217, distance: 265.4
click at [577, 217] on div "Consequently, the war led to significant political changes and the redrawing of…" at bounding box center [544, 219] width 261 height 28
click at [532, 267] on button "Verify" at bounding box center [441, 270] width 576 height 19
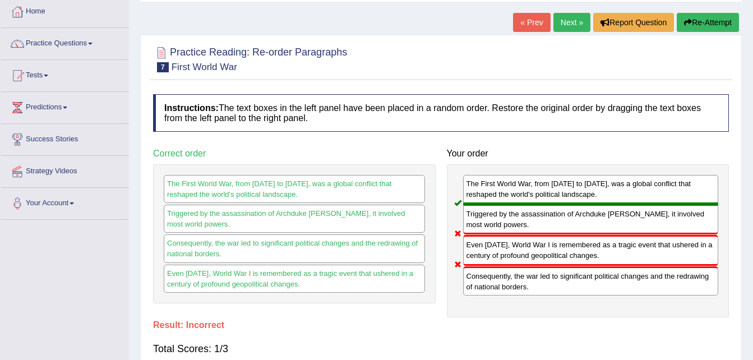
scroll to position [45, 0]
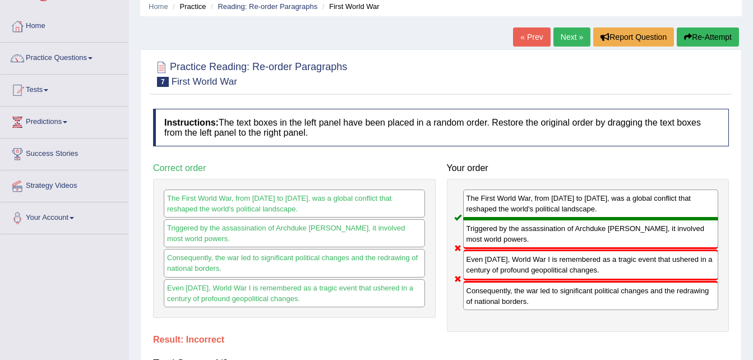
click at [698, 30] on button "Re-Attempt" at bounding box center [708, 36] width 62 height 19
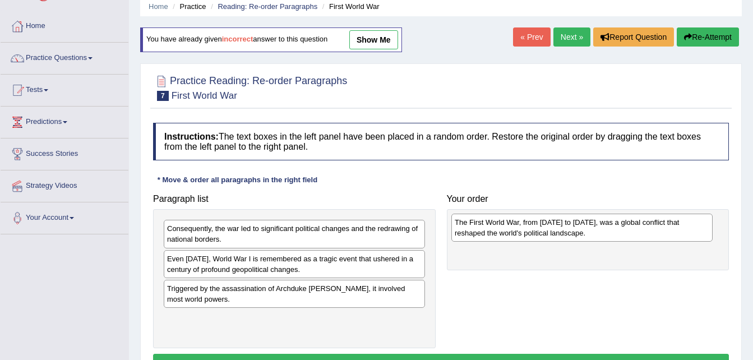
drag, startPoint x: 200, startPoint y: 325, endPoint x: 489, endPoint y: 229, distance: 304.0
click at [489, 229] on div "The First World War, from [DATE] to [DATE], was a global conflict that reshaped…" at bounding box center [582, 228] width 261 height 28
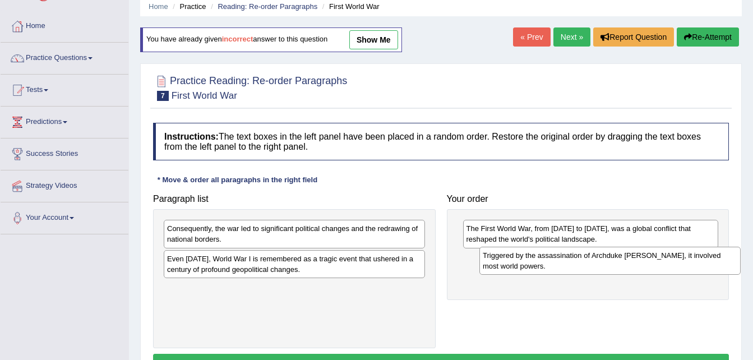
drag, startPoint x: 199, startPoint y: 293, endPoint x: 515, endPoint y: 259, distance: 318.2
click at [515, 259] on div "Triggered by the assassination of Archduke [PERSON_NAME], it involved most worl…" at bounding box center [610, 261] width 261 height 28
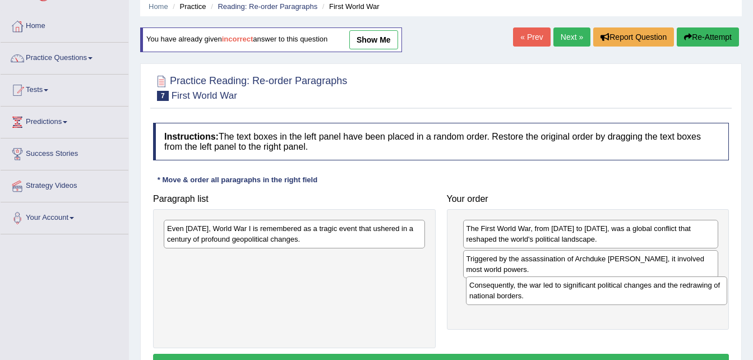
drag, startPoint x: 310, startPoint y: 235, endPoint x: 613, endPoint y: 292, distance: 307.6
click at [613, 292] on div "Consequently, the war led to significant political changes and the redrawing of…" at bounding box center [596, 291] width 261 height 28
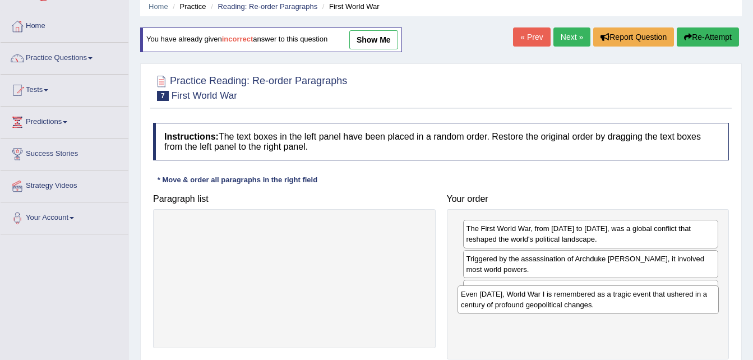
drag, startPoint x: 385, startPoint y: 232, endPoint x: 679, endPoint y: 298, distance: 301.2
click at [679, 298] on div "Even [DATE], World War I is remembered as a tragic event that ushered in a cent…" at bounding box center [588, 300] width 261 height 28
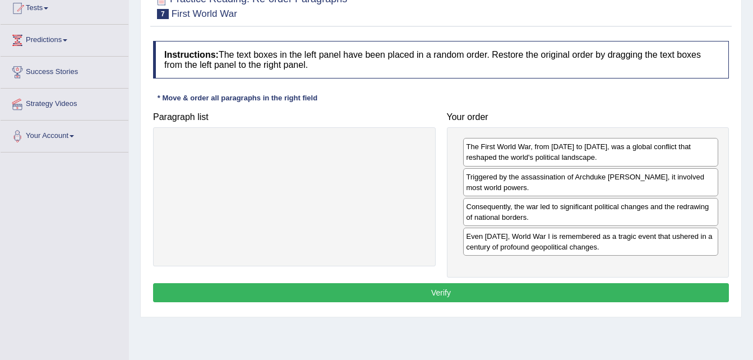
scroll to position [135, 0]
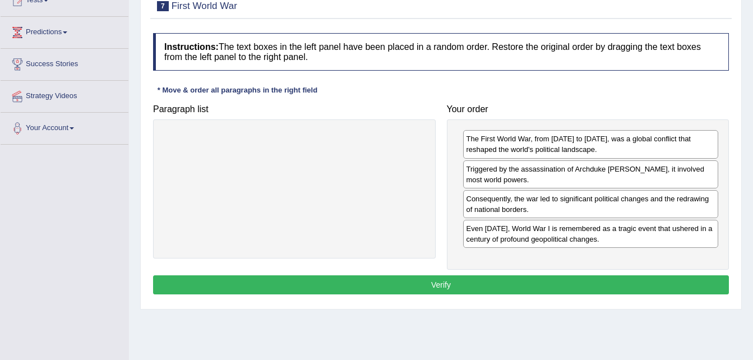
click at [508, 275] on div "Instructions: The text boxes in the left panel have been placed in a random ord…" at bounding box center [441, 165] width 582 height 276
click at [504, 285] on button "Verify" at bounding box center [441, 284] width 576 height 19
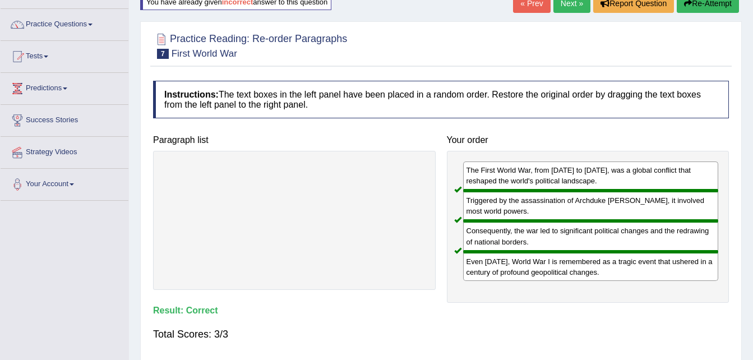
scroll to position [67, 0]
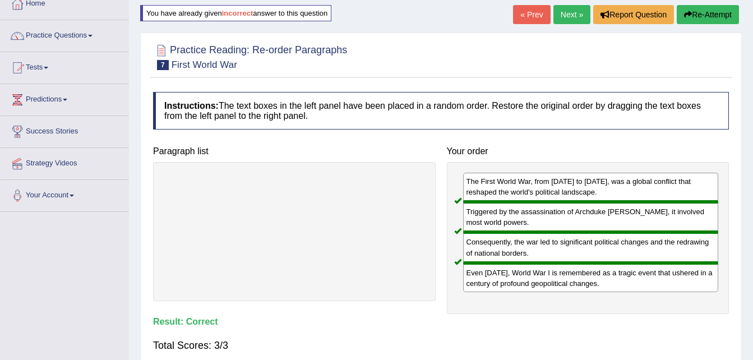
click at [566, 7] on link "Next »" at bounding box center [572, 14] width 37 height 19
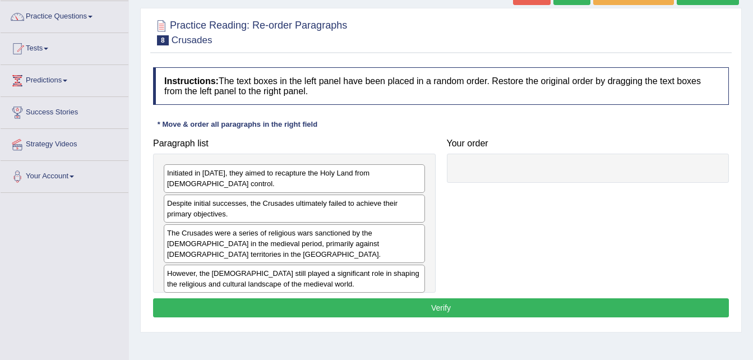
scroll to position [90, 0]
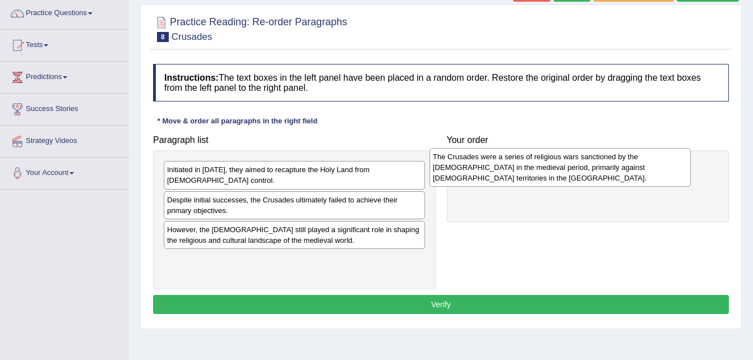
drag, startPoint x: 260, startPoint y: 233, endPoint x: 530, endPoint y: 169, distance: 278.0
click at [530, 169] on div "The Crusades were a series of religious wars sanctioned by the Latin Church in …" at bounding box center [560, 167] width 261 height 39
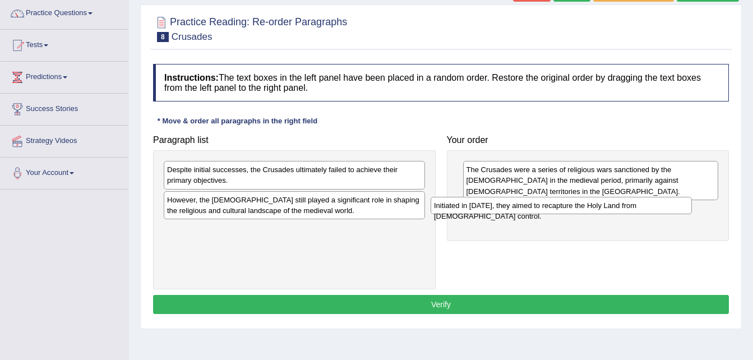
drag, startPoint x: 349, startPoint y: 171, endPoint x: 614, endPoint y: 205, distance: 266.4
click at [614, 205] on div "Initiated in 1095, they aimed to recapture the Holy Land from Muslim control." at bounding box center [561, 205] width 261 height 17
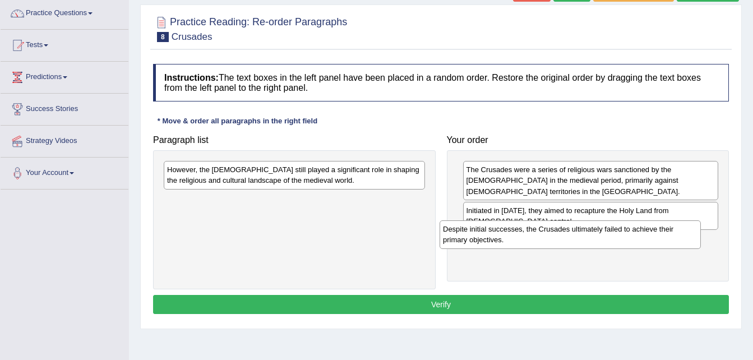
drag, startPoint x: 372, startPoint y: 186, endPoint x: 649, endPoint y: 246, distance: 283.4
click at [649, 246] on div "Despite initial successes, the Crusades ultimately failed to achieve their prim…" at bounding box center [570, 234] width 261 height 28
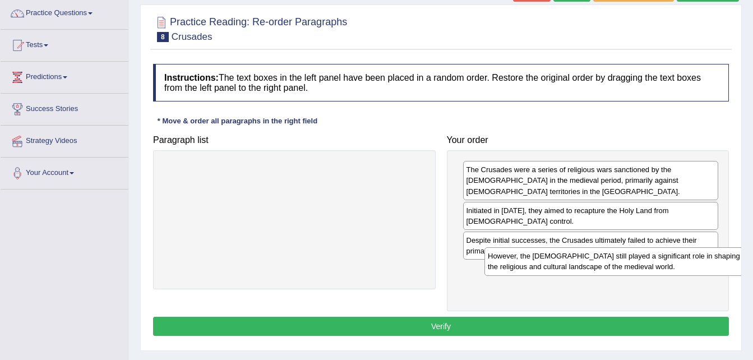
drag, startPoint x: 381, startPoint y: 173, endPoint x: 703, endPoint y: 259, distance: 332.8
click at [703, 259] on div "However, the Crusades still played a significant role in shaping the religious …" at bounding box center [615, 261] width 261 height 28
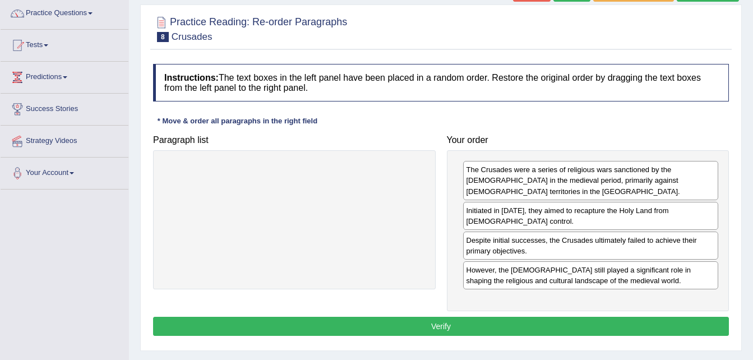
click at [651, 317] on button "Verify" at bounding box center [441, 326] width 576 height 19
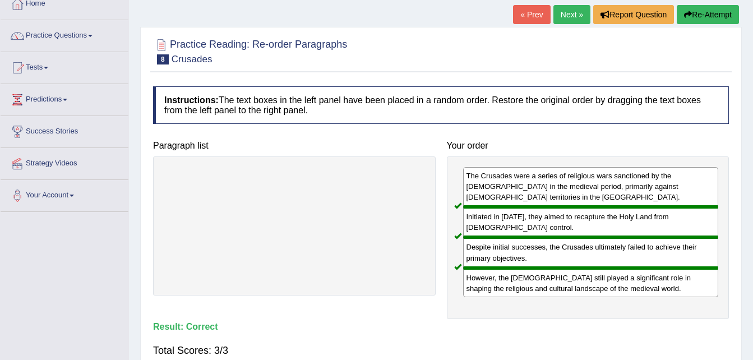
scroll to position [45, 0]
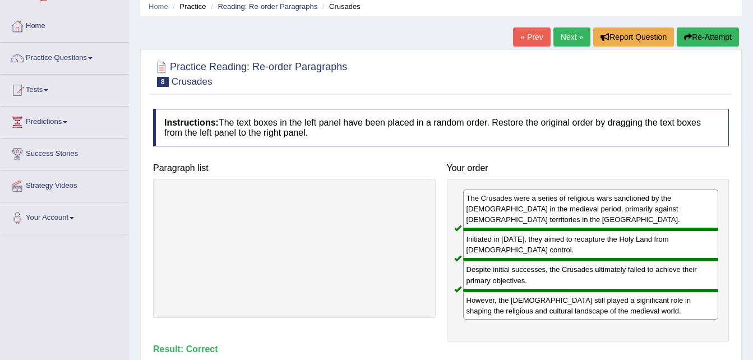
click at [577, 37] on link "Next »" at bounding box center [572, 36] width 37 height 19
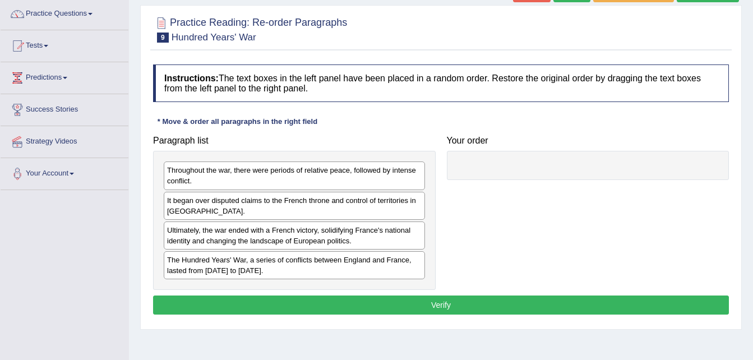
scroll to position [90, 0]
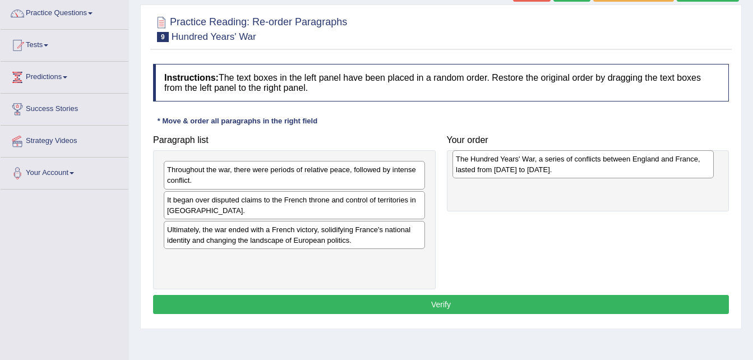
drag, startPoint x: 306, startPoint y: 265, endPoint x: 596, endPoint y: 164, distance: 306.6
click at [596, 164] on div "The Hundred Years' War, a series of conflicts between England and France, laste…" at bounding box center [583, 164] width 261 height 28
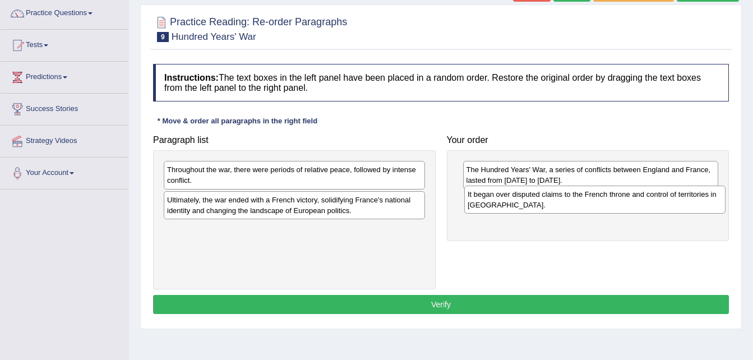
drag, startPoint x: 277, startPoint y: 203, endPoint x: 581, endPoint y: 197, distance: 304.6
click at [581, 197] on div "It began over disputed claims to the French throne and control of territories i…" at bounding box center [594, 200] width 261 height 28
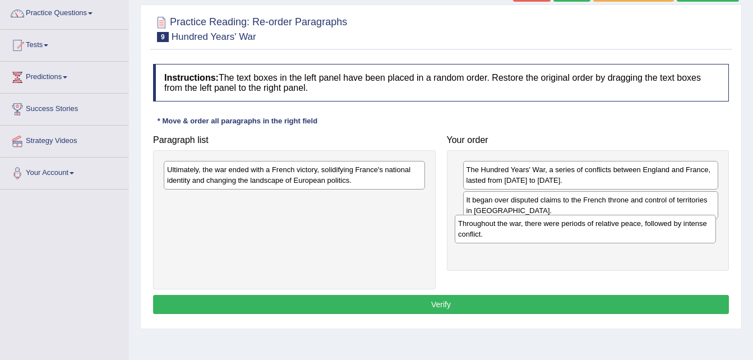
drag, startPoint x: 340, startPoint y: 173, endPoint x: 634, endPoint y: 229, distance: 298.7
click at [634, 229] on div "Throughout the war, there were periods of relative peace, followed by intense c…" at bounding box center [585, 229] width 261 height 28
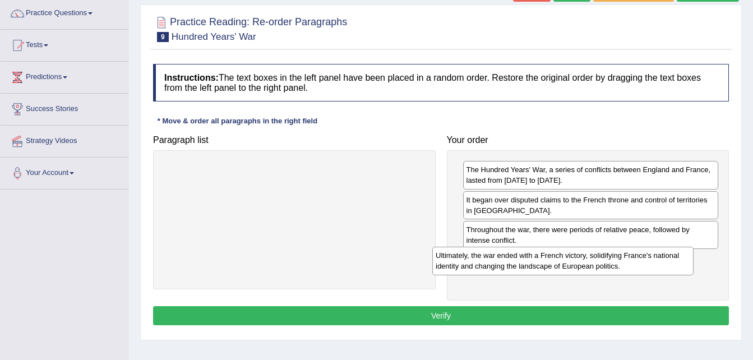
drag, startPoint x: 386, startPoint y: 180, endPoint x: 662, endPoint y: 267, distance: 289.9
click at [662, 267] on div "Ultimately, the war ended with a French victory, solidifying France's national …" at bounding box center [562, 261] width 261 height 28
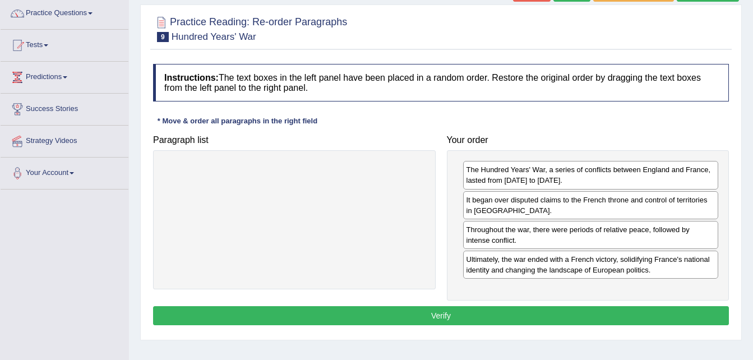
click at [542, 319] on button "Verify" at bounding box center [441, 315] width 576 height 19
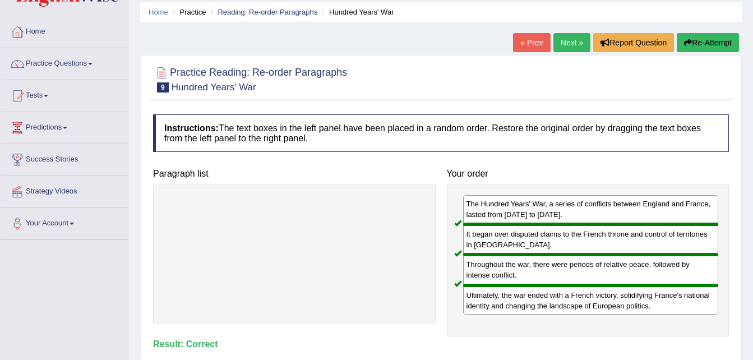
scroll to position [22, 0]
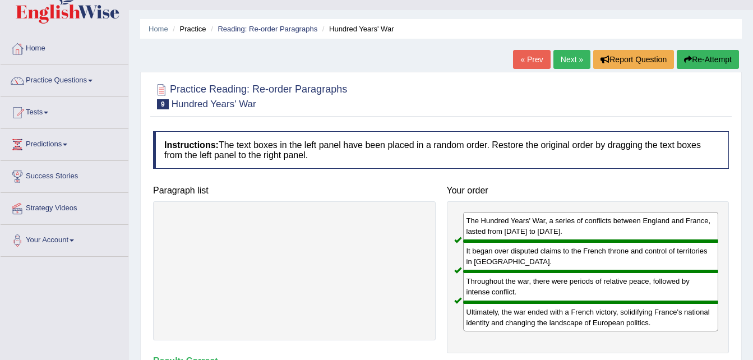
click at [567, 65] on link "Next »" at bounding box center [572, 59] width 37 height 19
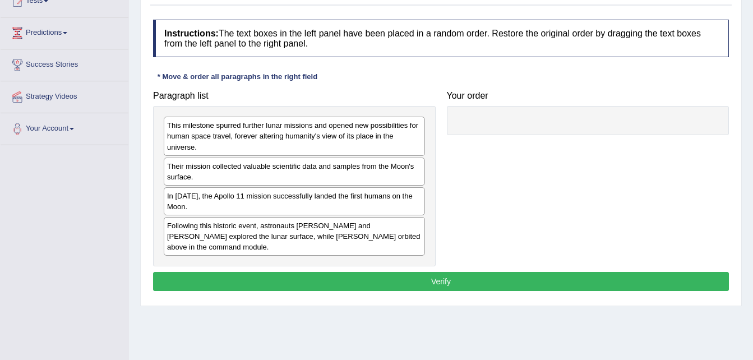
scroll to position [135, 0]
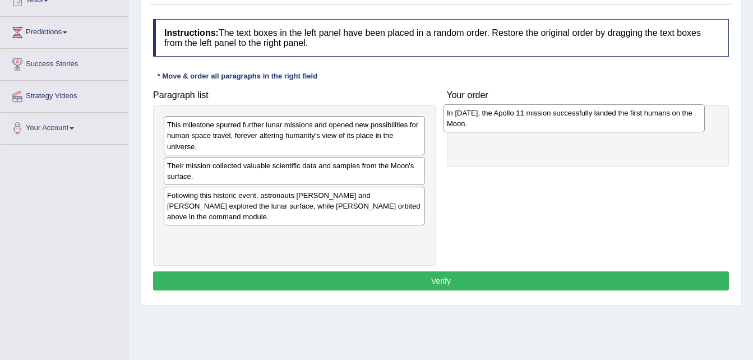
drag, startPoint x: 263, startPoint y: 205, endPoint x: 542, endPoint y: 123, distance: 291.8
click at [542, 123] on div "In [DATE], the Apollo 11 mission successfully landed the first humans on the Mo…" at bounding box center [574, 118] width 261 height 28
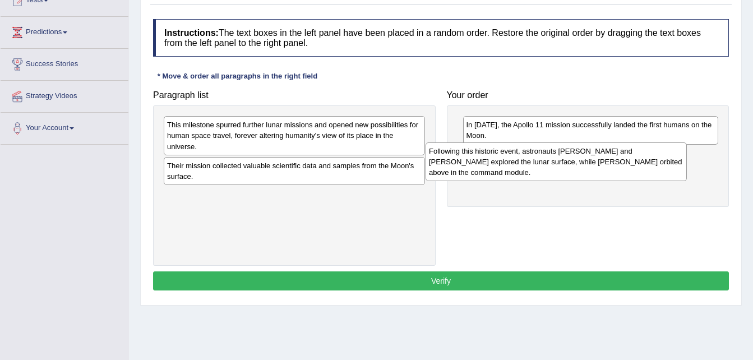
drag, startPoint x: 345, startPoint y: 204, endPoint x: 577, endPoint y: 165, distance: 235.3
click at [577, 165] on div "Following this historic event, astronauts [PERSON_NAME] and [PERSON_NAME] explo…" at bounding box center [556, 161] width 261 height 39
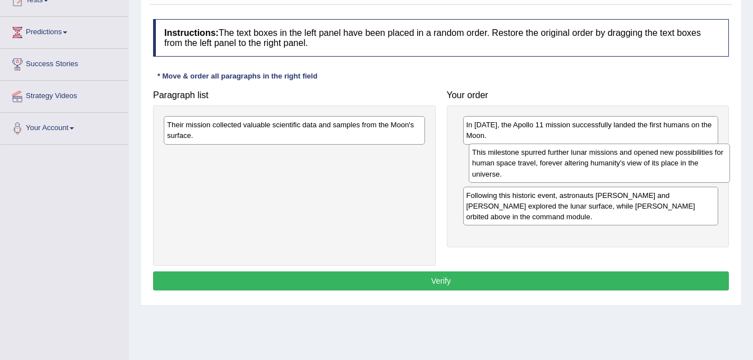
drag, startPoint x: 232, startPoint y: 124, endPoint x: 537, endPoint y: 150, distance: 306.3
click at [537, 150] on div "This milestone spurred further lunar missions and opened new possibilities for …" at bounding box center [599, 163] width 261 height 39
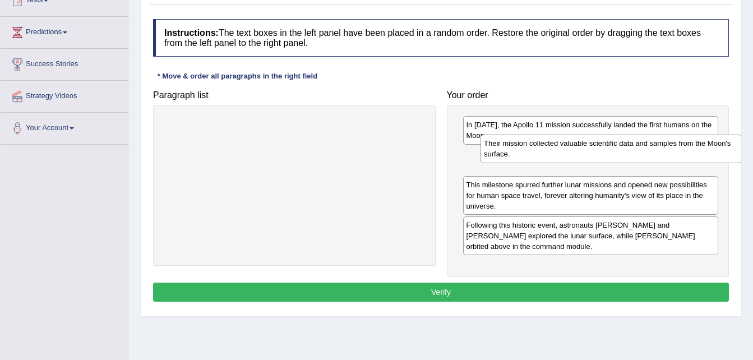
drag, startPoint x: 396, startPoint y: 128, endPoint x: 704, endPoint y: 153, distance: 308.9
click at [704, 153] on div "Their mission collected valuable scientific data and samples from the Moon's su…" at bounding box center [611, 149] width 261 height 28
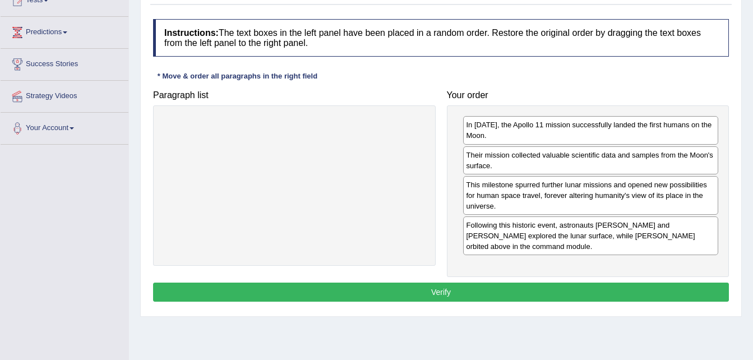
click at [702, 154] on div "Their mission collected valuable scientific data and samples from the Moon's su…" at bounding box center [591, 160] width 256 height 28
click at [559, 294] on button "Verify" at bounding box center [441, 292] width 576 height 19
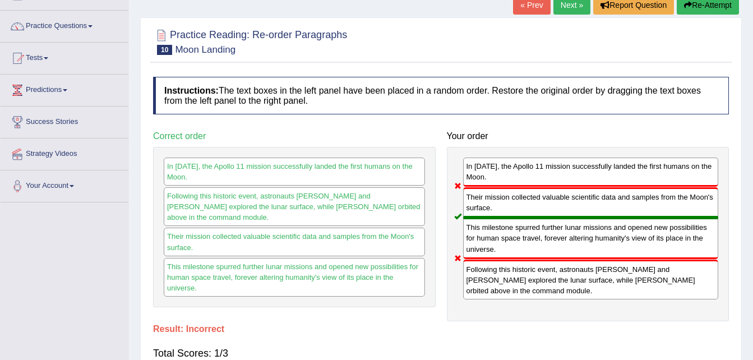
scroll to position [67, 0]
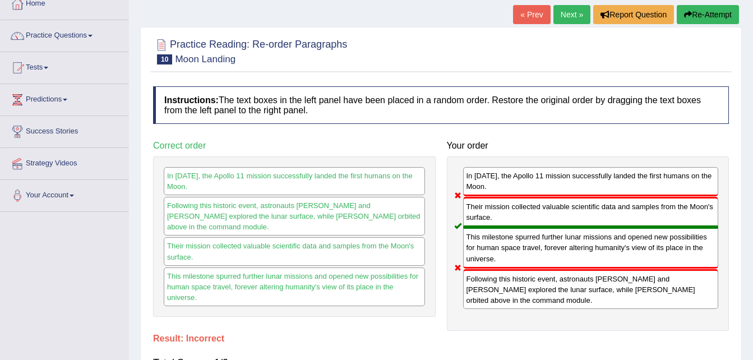
click at [699, 10] on button "Re-Attempt" at bounding box center [708, 14] width 62 height 19
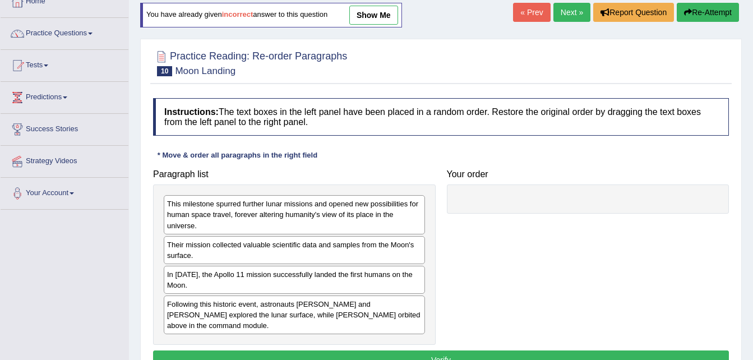
scroll to position [70, 0]
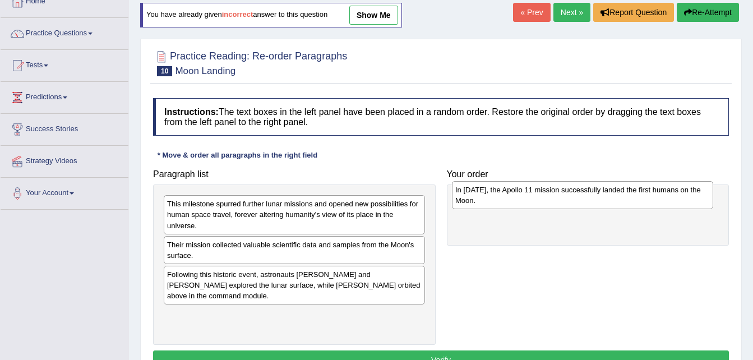
drag, startPoint x: 195, startPoint y: 279, endPoint x: 483, endPoint y: 195, distance: 300.5
click at [483, 195] on div "In 1969, the Apollo 11 mission successfully landed the first humans on the Moon." at bounding box center [582, 195] width 261 height 28
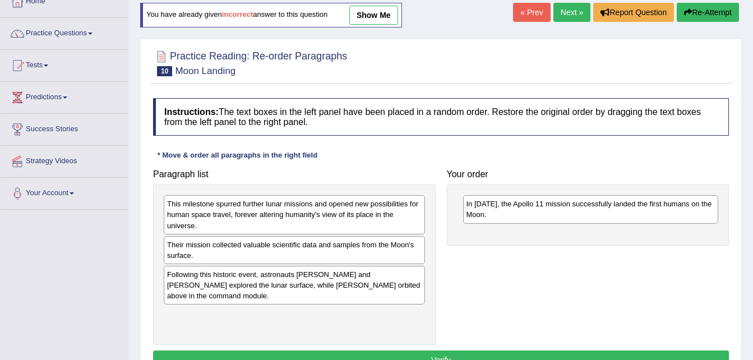
scroll to position [67, 0]
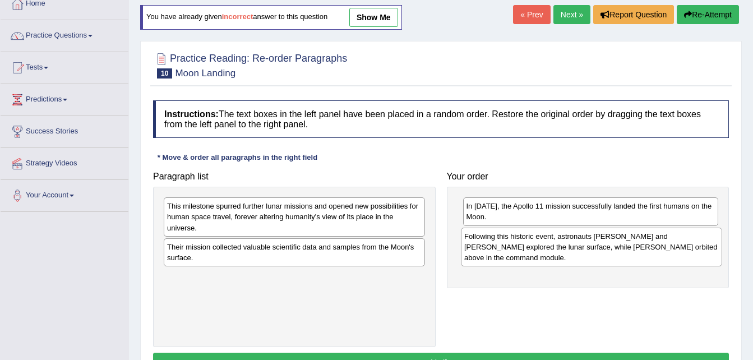
drag, startPoint x: 270, startPoint y: 282, endPoint x: 568, endPoint y: 242, distance: 300.0
click at [568, 242] on div "Following this historic event, astronauts Neil Armstrong and Buzz Aldrin explor…" at bounding box center [591, 247] width 261 height 39
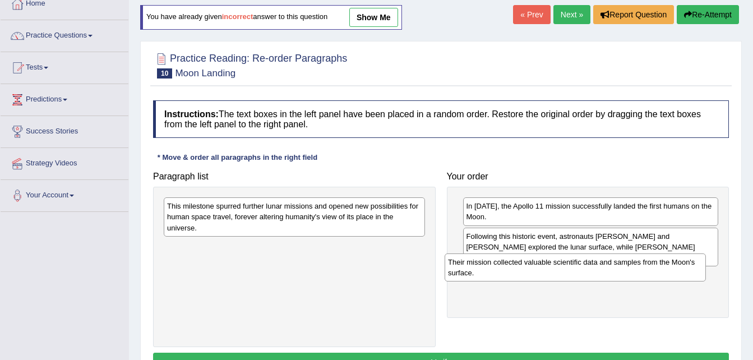
drag, startPoint x: 324, startPoint y: 243, endPoint x: 605, endPoint y: 259, distance: 281.4
click at [605, 259] on div "Their mission collected valuable scientific data and samples from the Moon's su…" at bounding box center [575, 268] width 261 height 28
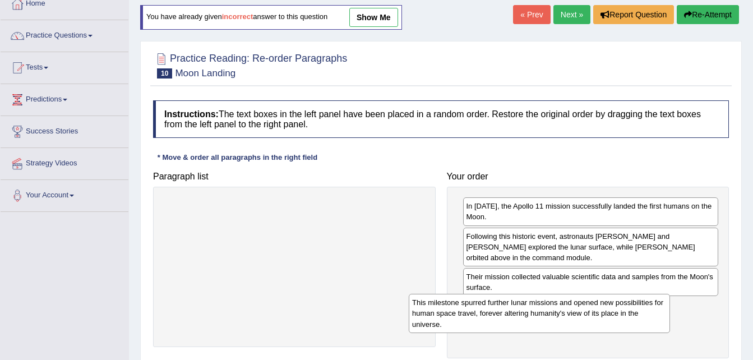
drag, startPoint x: 371, startPoint y: 211, endPoint x: 616, endPoint y: 308, distance: 263.4
click at [616, 308] on div "This milestone spurred further lunar missions and opened new possibilities for …" at bounding box center [539, 313] width 261 height 39
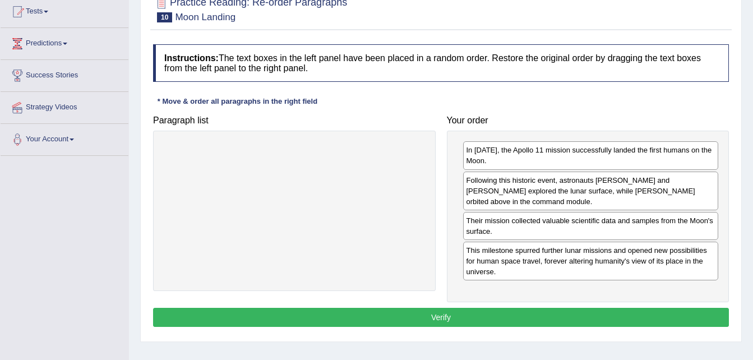
scroll to position [135, 0]
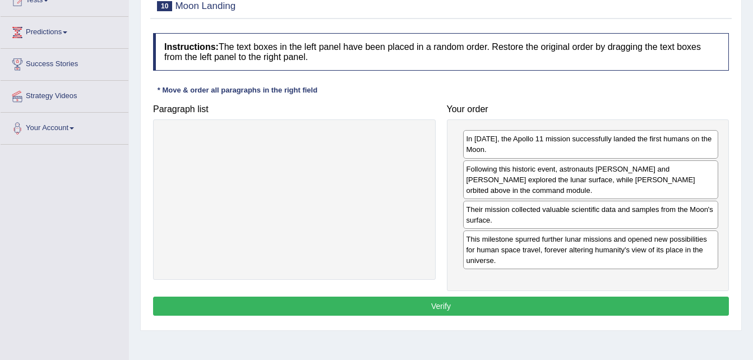
click at [630, 305] on button "Verify" at bounding box center [441, 306] width 576 height 19
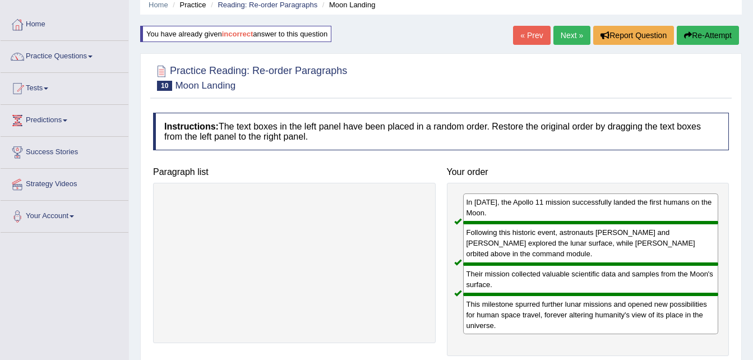
scroll to position [45, 0]
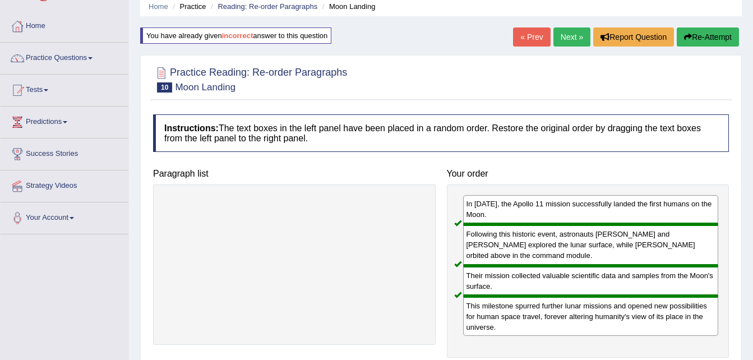
click at [264, 36] on div "You have already given incorrect answer to this question" at bounding box center [235, 35] width 191 height 16
click at [570, 36] on link "Next »" at bounding box center [572, 36] width 37 height 19
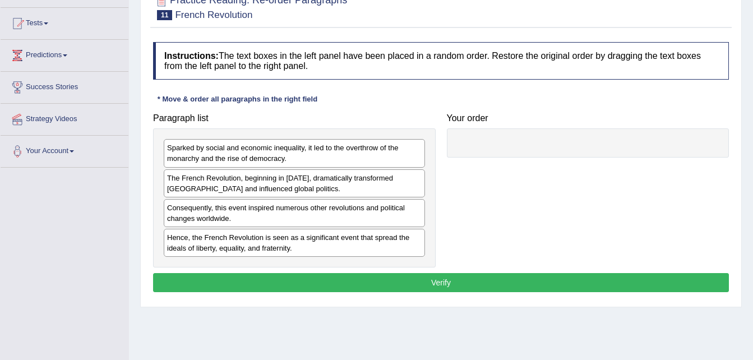
scroll to position [112, 0]
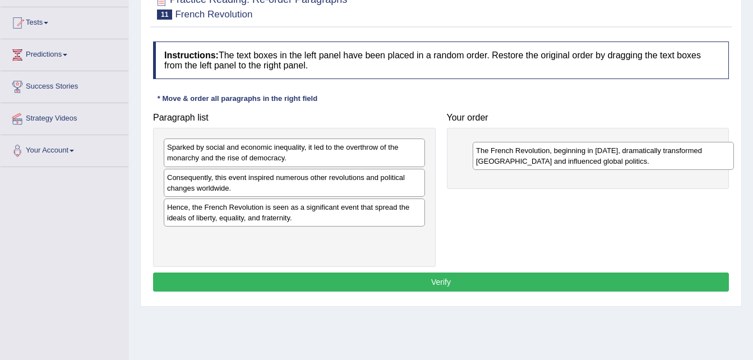
drag, startPoint x: 238, startPoint y: 185, endPoint x: 548, endPoint y: 153, distance: 311.3
click at [548, 153] on div "The French Revolution, beginning in 1789, dramatically transformed France and i…" at bounding box center [603, 156] width 261 height 28
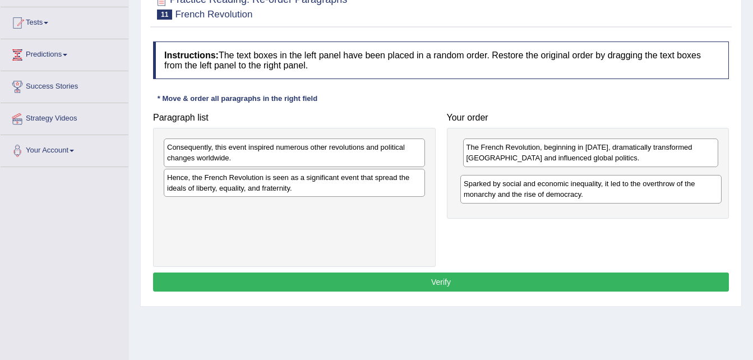
drag, startPoint x: 236, startPoint y: 154, endPoint x: 535, endPoint y: 187, distance: 300.8
click at [535, 187] on div "Sparked by social and economic inequality, it led to the overthrow of the monar…" at bounding box center [591, 189] width 261 height 28
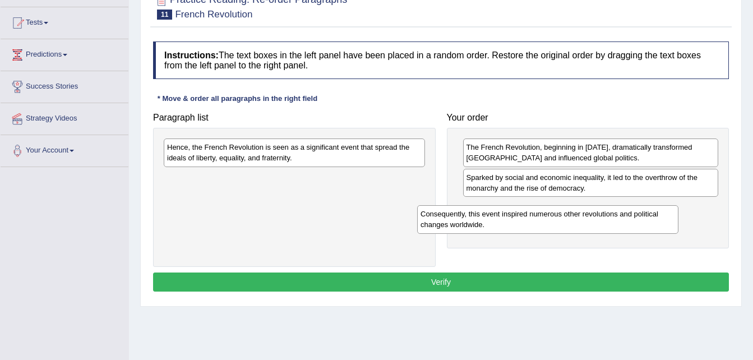
drag, startPoint x: 394, startPoint y: 150, endPoint x: 656, endPoint y: 212, distance: 268.6
click at [656, 212] on div "Consequently, this event inspired numerous other revolutions and political chan…" at bounding box center [547, 219] width 261 height 28
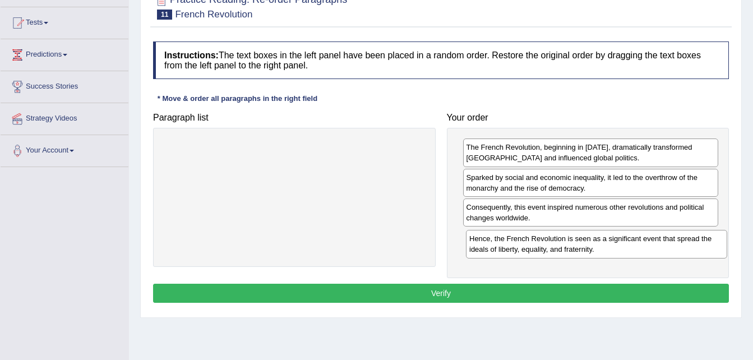
drag, startPoint x: 378, startPoint y: 154, endPoint x: 684, endPoint y: 241, distance: 317.8
click at [684, 241] on div "Hence, the French Revolution is seen as a significant event that spread the ide…" at bounding box center [596, 244] width 261 height 28
click at [620, 294] on button "Verify" at bounding box center [441, 293] width 576 height 19
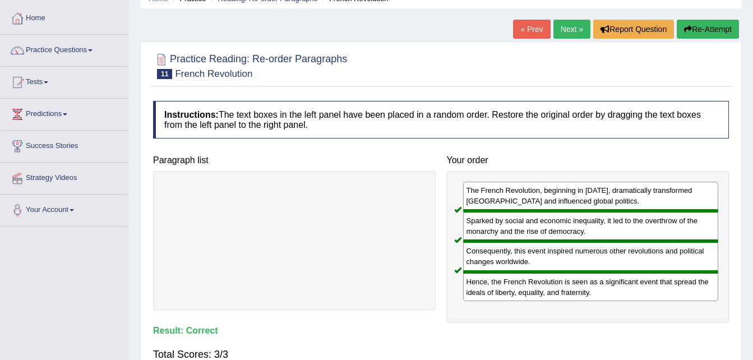
scroll to position [45, 0]
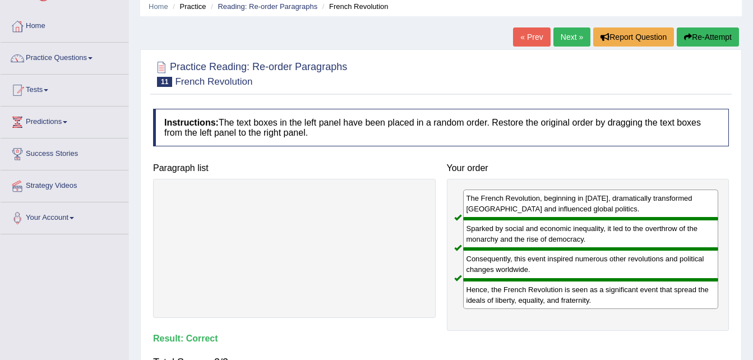
click at [566, 40] on link "Next »" at bounding box center [572, 36] width 37 height 19
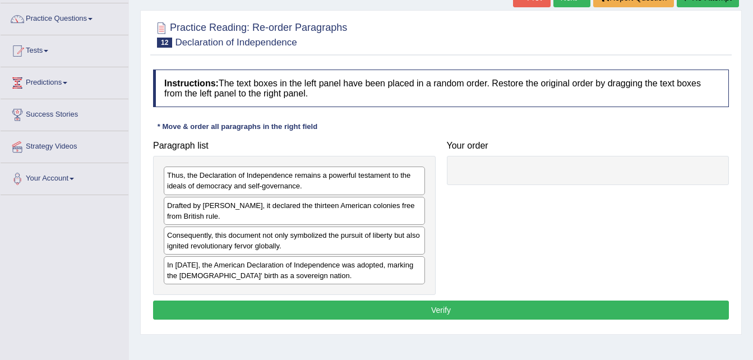
scroll to position [90, 0]
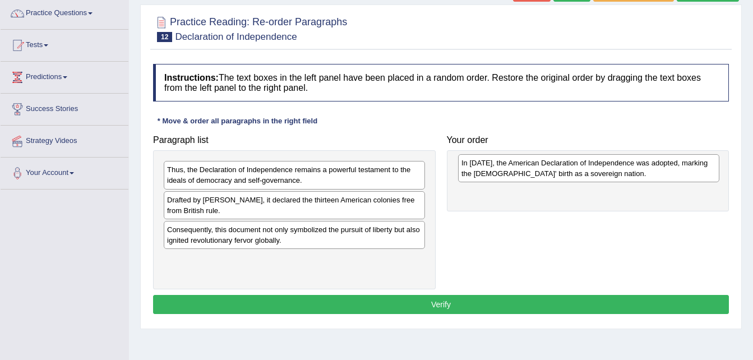
drag, startPoint x: 300, startPoint y: 271, endPoint x: 599, endPoint y: 173, distance: 314.5
click at [599, 173] on div "In [DATE], the American Declaration of Independence was adopted, marking the [D…" at bounding box center [588, 168] width 261 height 28
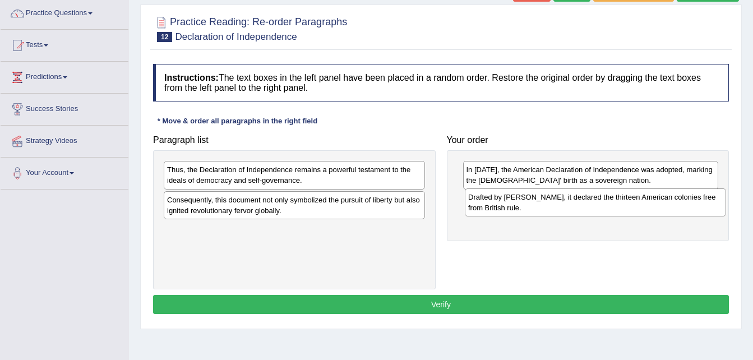
drag, startPoint x: 373, startPoint y: 206, endPoint x: 675, endPoint y: 204, distance: 301.8
click at [675, 204] on div "Drafted by Thomas Jefferson, it declared the thirteen American colonies free fr…" at bounding box center [595, 202] width 261 height 28
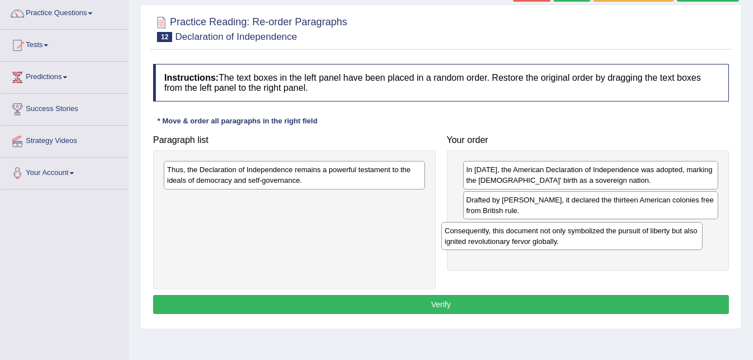
drag, startPoint x: 363, startPoint y: 206, endPoint x: 641, endPoint y: 237, distance: 279.9
click at [641, 237] on div "Consequently, this document not only symbolized the pursuit of liberty but also…" at bounding box center [571, 236] width 261 height 28
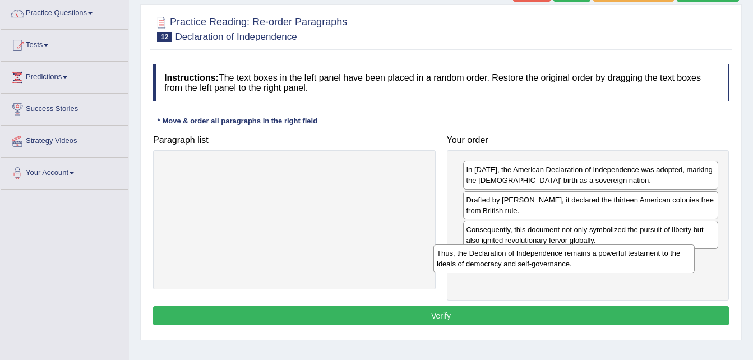
drag, startPoint x: 377, startPoint y: 178, endPoint x: 647, endPoint y: 262, distance: 283.0
click at [647, 262] on div "Thus, the Declaration of Independence remains a powerful testament to the ideal…" at bounding box center [564, 259] width 261 height 28
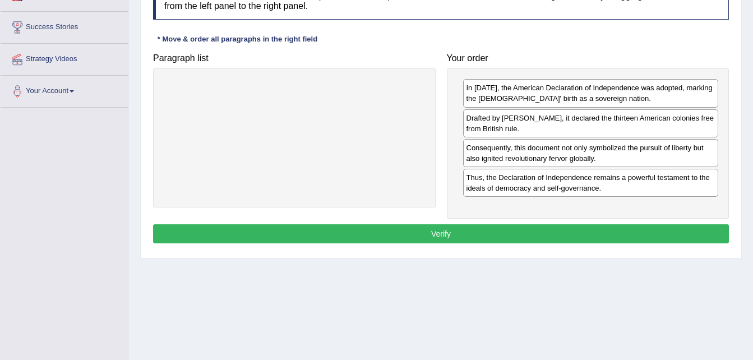
scroll to position [180, 0]
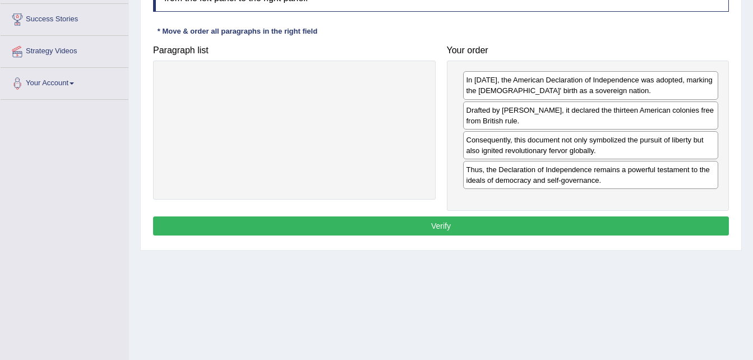
click at [458, 221] on button "Verify" at bounding box center [441, 226] width 576 height 19
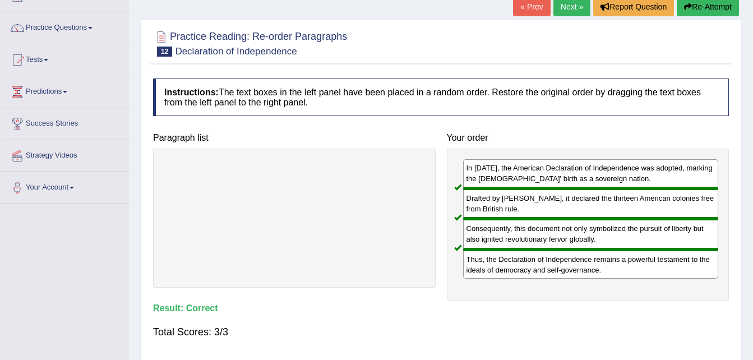
scroll to position [67, 0]
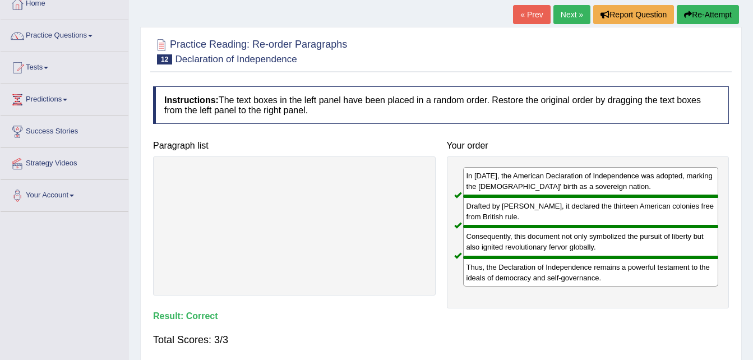
click at [567, 15] on link "Next »" at bounding box center [572, 14] width 37 height 19
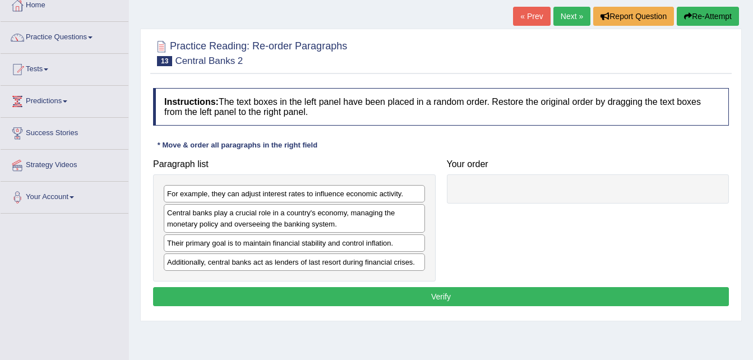
scroll to position [67, 0]
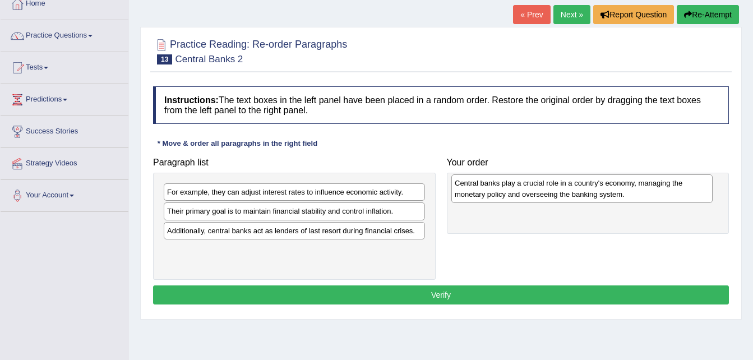
drag, startPoint x: 246, startPoint y: 212, endPoint x: 533, endPoint y: 184, distance: 289.1
click at [533, 184] on div "Central banks play a crucial role in a country's economy, managing the monetary…" at bounding box center [582, 188] width 261 height 28
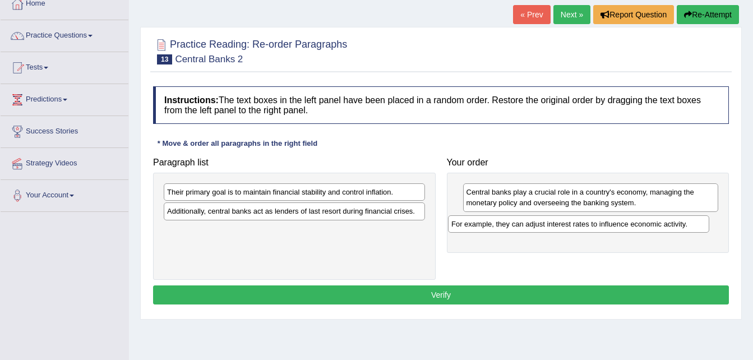
drag, startPoint x: 256, startPoint y: 196, endPoint x: 541, endPoint y: 227, distance: 286.6
click at [541, 227] on div "For example, they can adjust interest rates to influence economic activity." at bounding box center [578, 223] width 261 height 17
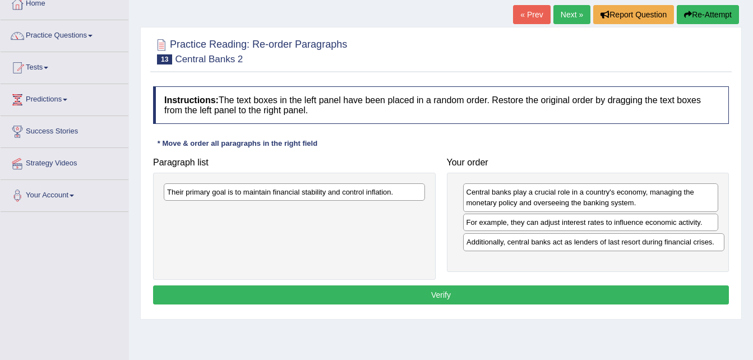
drag, startPoint x: 274, startPoint y: 211, endPoint x: 574, endPoint y: 241, distance: 301.1
click at [574, 241] on div "Additionally, central banks act as lenders of last resort during financial cris…" at bounding box center [593, 241] width 261 height 17
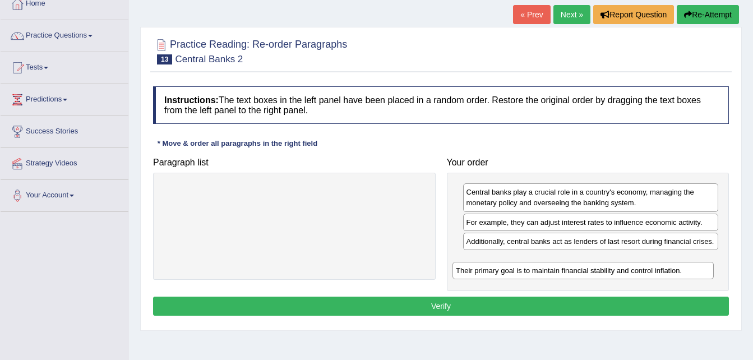
drag, startPoint x: 374, startPoint y: 191, endPoint x: 664, endPoint y: 268, distance: 300.0
click at [664, 268] on div "Their primary goal is to maintain financial stability and control inflation." at bounding box center [583, 270] width 261 height 17
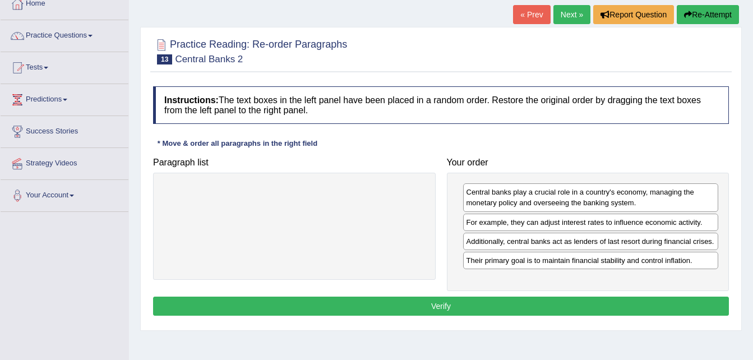
click at [618, 316] on button "Verify" at bounding box center [441, 306] width 576 height 19
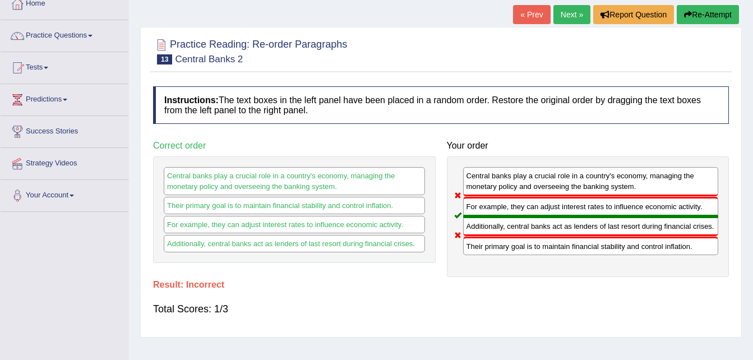
drag, startPoint x: 517, startPoint y: 257, endPoint x: 499, endPoint y: 169, distance: 89.3
click at [499, 169] on div "Central banks play a crucial role in a country's economy, managing the monetary…" at bounding box center [588, 217] width 283 height 121
click at [693, 12] on button "Re-Attempt" at bounding box center [708, 14] width 62 height 19
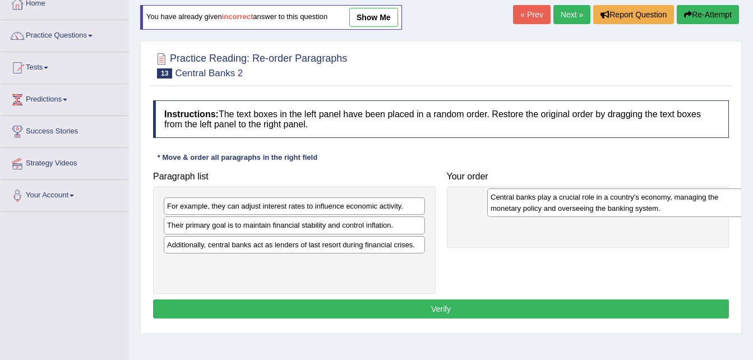
drag, startPoint x: 235, startPoint y: 236, endPoint x: 559, endPoint y: 208, distance: 324.9
click at [559, 208] on div "Central banks play a crucial role in a country's economy, managing the monetary…" at bounding box center [617, 202] width 261 height 28
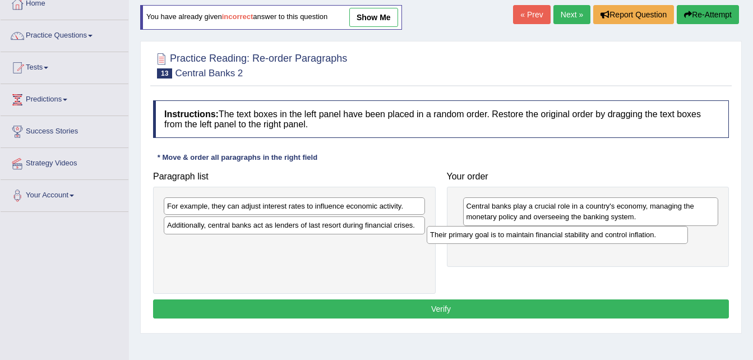
drag, startPoint x: 308, startPoint y: 224, endPoint x: 572, endPoint y: 233, distance: 263.8
click at [572, 233] on div "Their primary goal is to maintain financial stability and control inflation." at bounding box center [557, 234] width 261 height 17
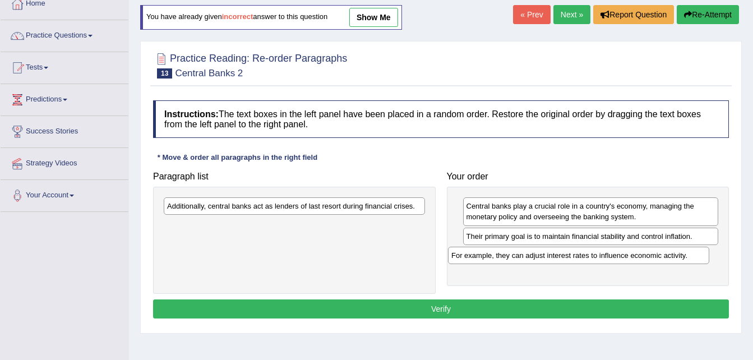
drag, startPoint x: 297, startPoint y: 207, endPoint x: 581, endPoint y: 255, distance: 287.4
click at [581, 255] on div "For example, they can adjust interest rates to influence economic activity." at bounding box center [578, 255] width 261 height 17
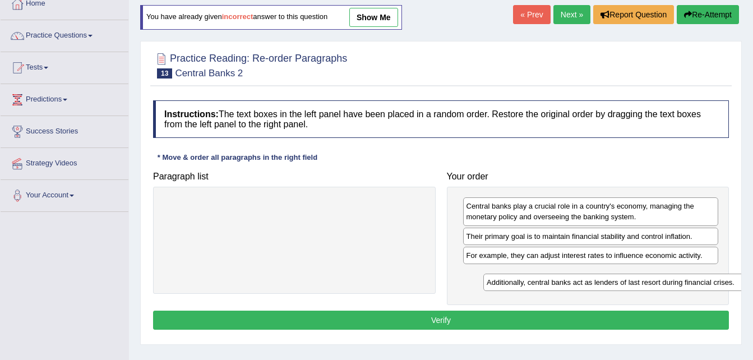
drag, startPoint x: 366, startPoint y: 206, endPoint x: 670, endPoint y: 280, distance: 313.5
click at [670, 280] on div "Additionally, central banks act as lenders of last resort during financial cris…" at bounding box center [614, 282] width 261 height 17
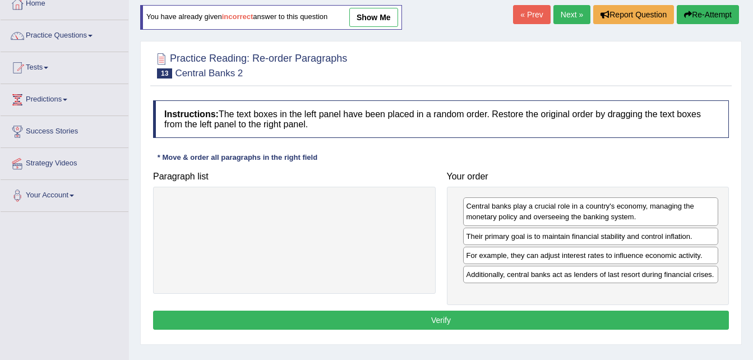
click at [555, 330] on button "Verify" at bounding box center [441, 320] width 576 height 19
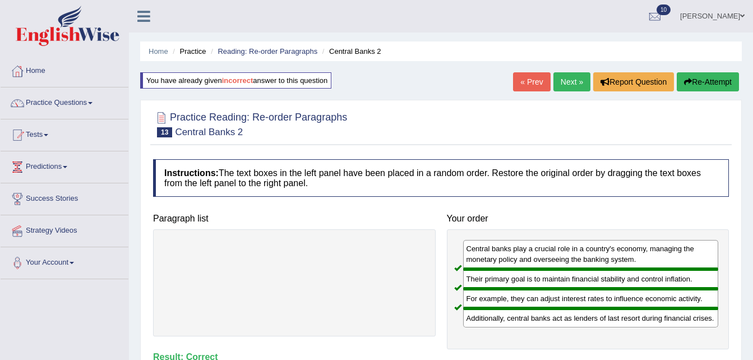
click at [742, 13] on span at bounding box center [742, 15] width 4 height 7
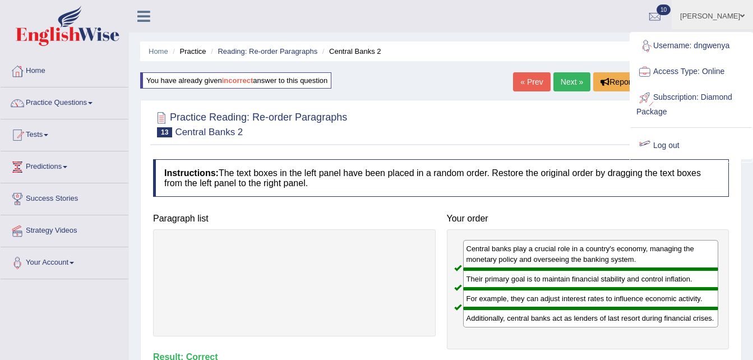
click at [676, 144] on link "Log out" at bounding box center [691, 146] width 121 height 26
